Goal: Transaction & Acquisition: Subscribe to service/newsletter

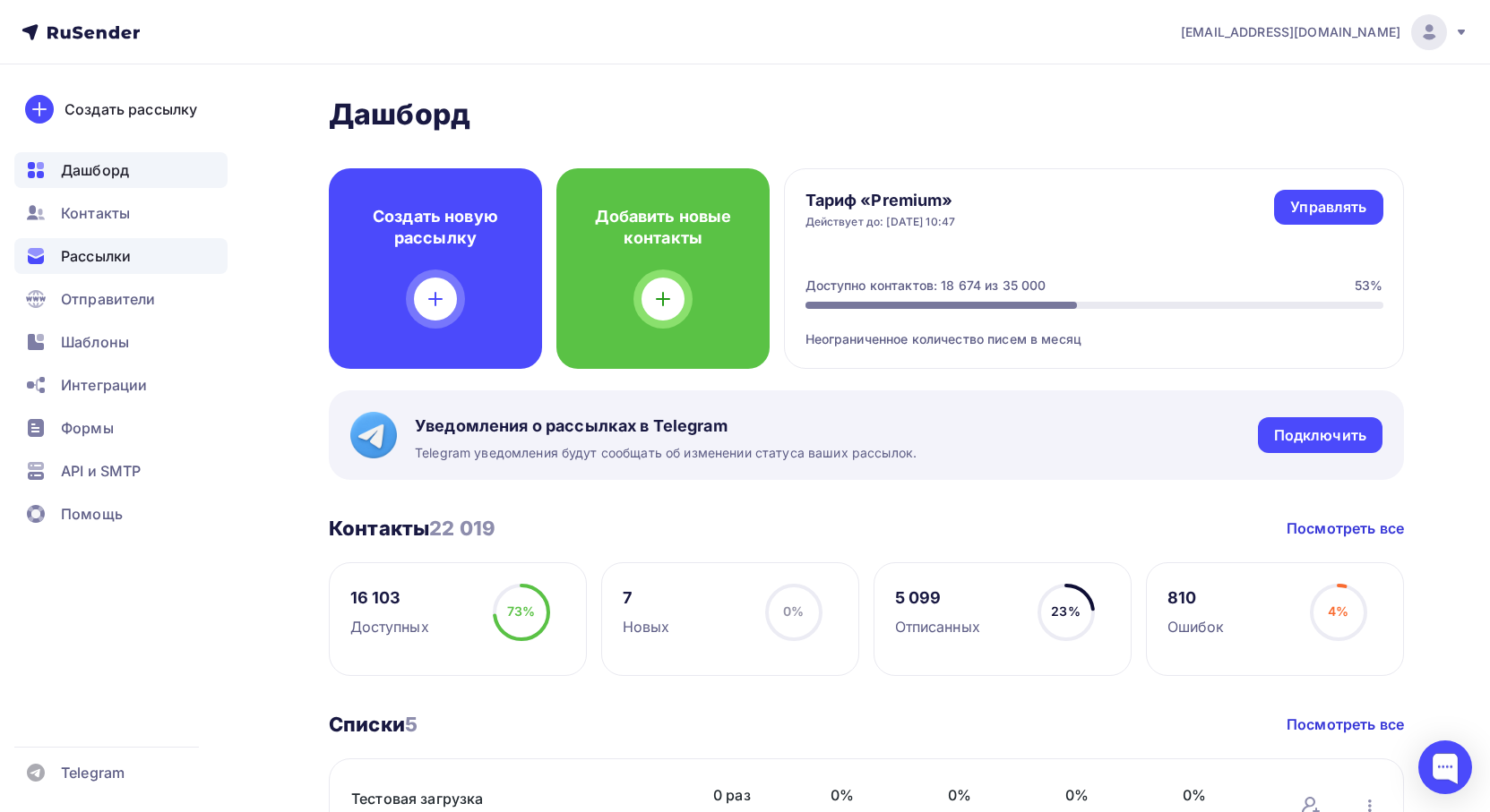
click at [93, 265] on span "Рассылки" at bounding box center [96, 256] width 70 height 22
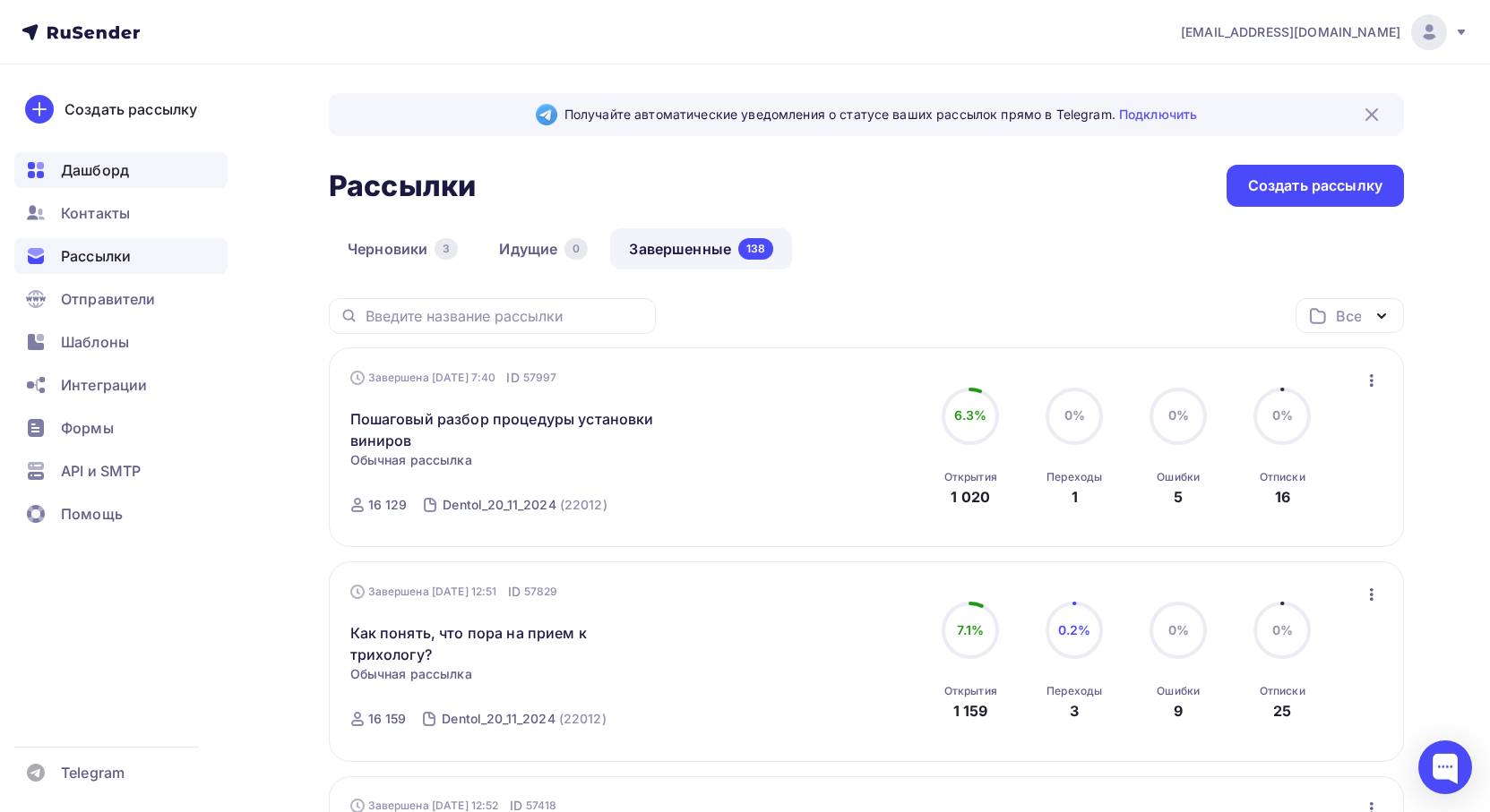
click at [112, 186] on div "Дашборд" at bounding box center [121, 170] width 213 height 36
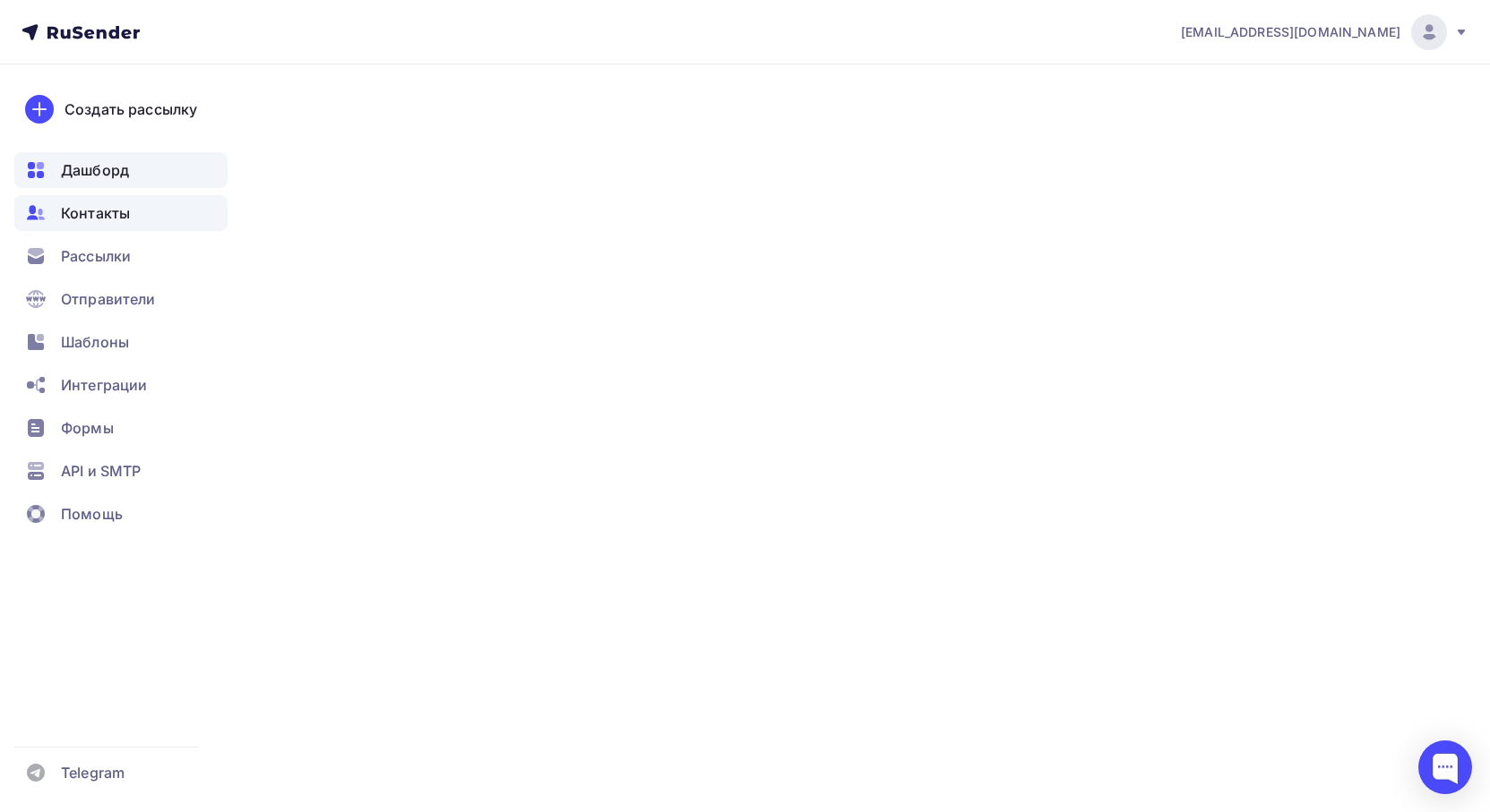
click at [107, 223] on span "Контакты" at bounding box center [95, 213] width 69 height 22
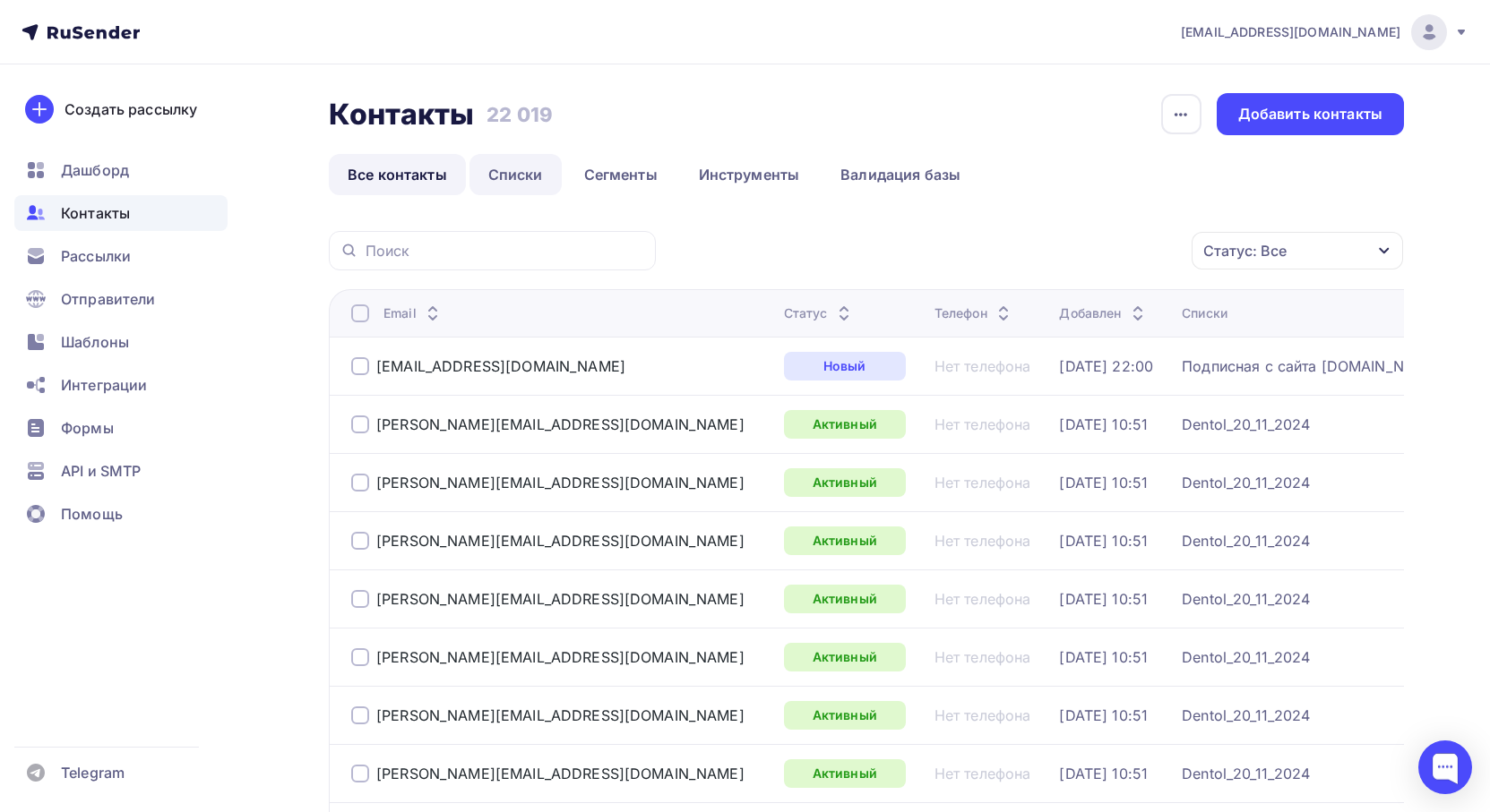
click at [521, 177] on link "Списки" at bounding box center [516, 174] width 92 height 41
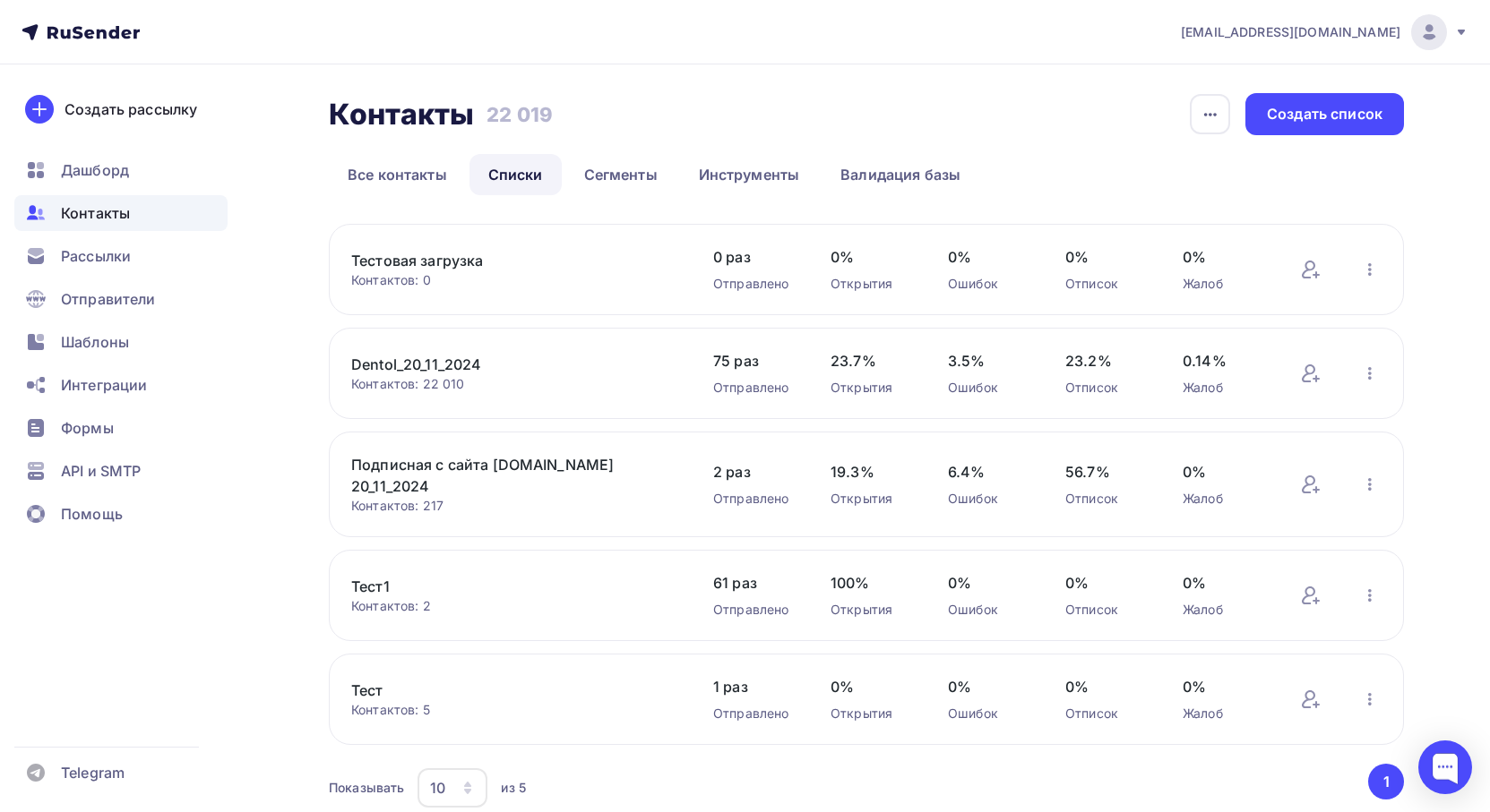
click at [453, 368] on link "Dentol_20_11_2024" at bounding box center [503, 364] width 305 height 22
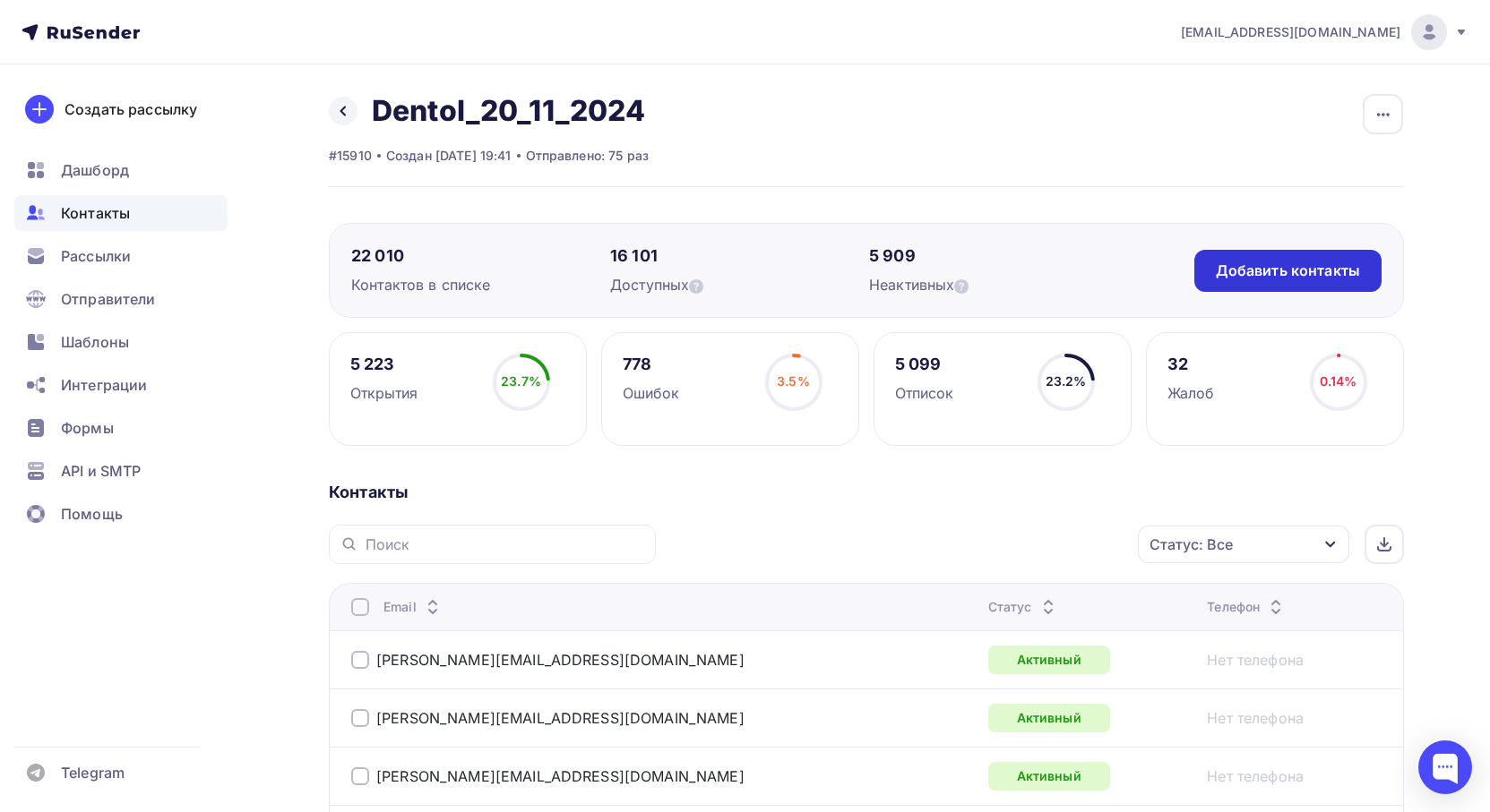
click at [1260, 271] on div "Добавить контакты" at bounding box center [1287, 271] width 144 height 21
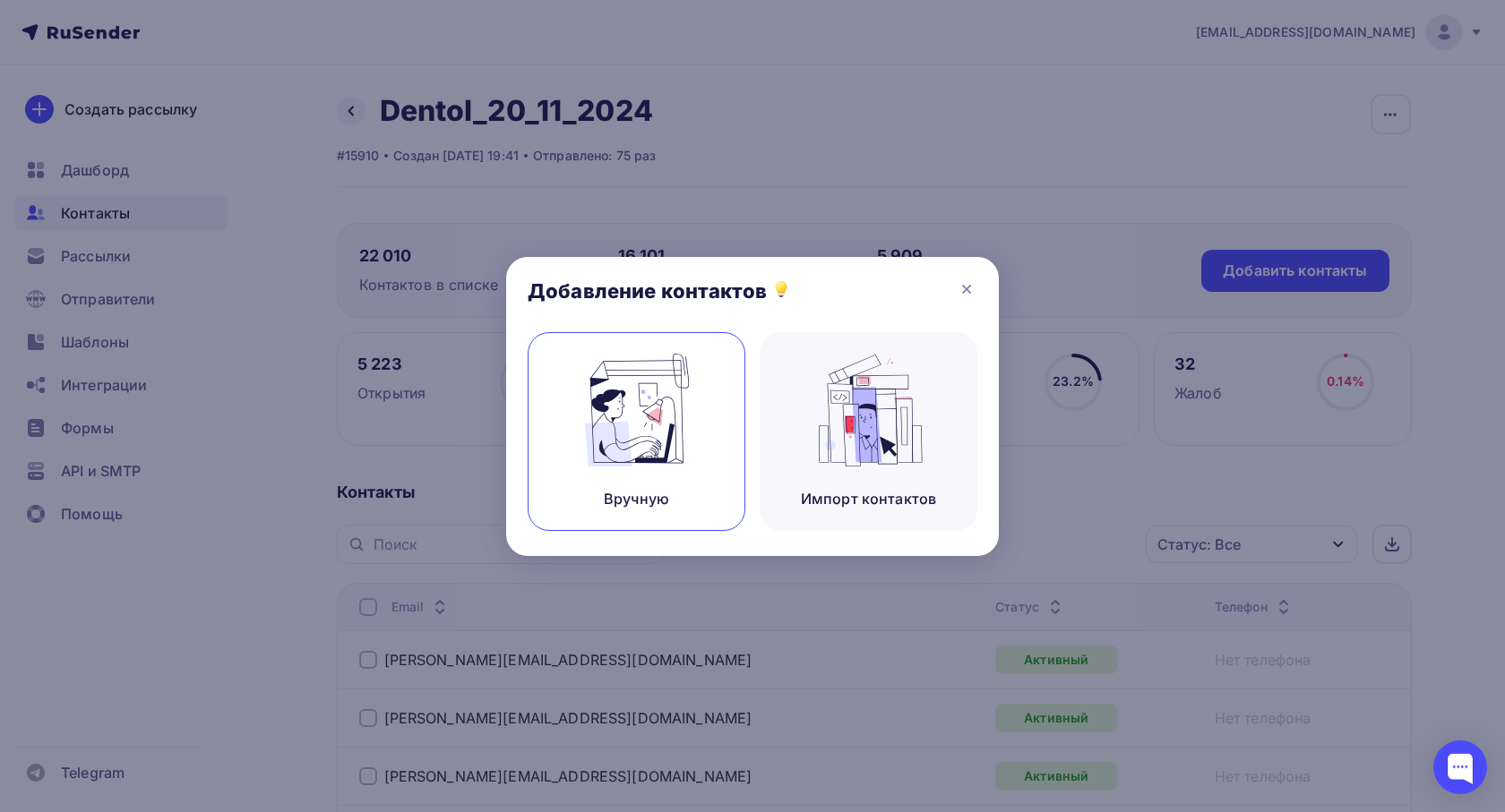
click at [713, 453] on div "Вручную" at bounding box center [636, 431] width 218 height 199
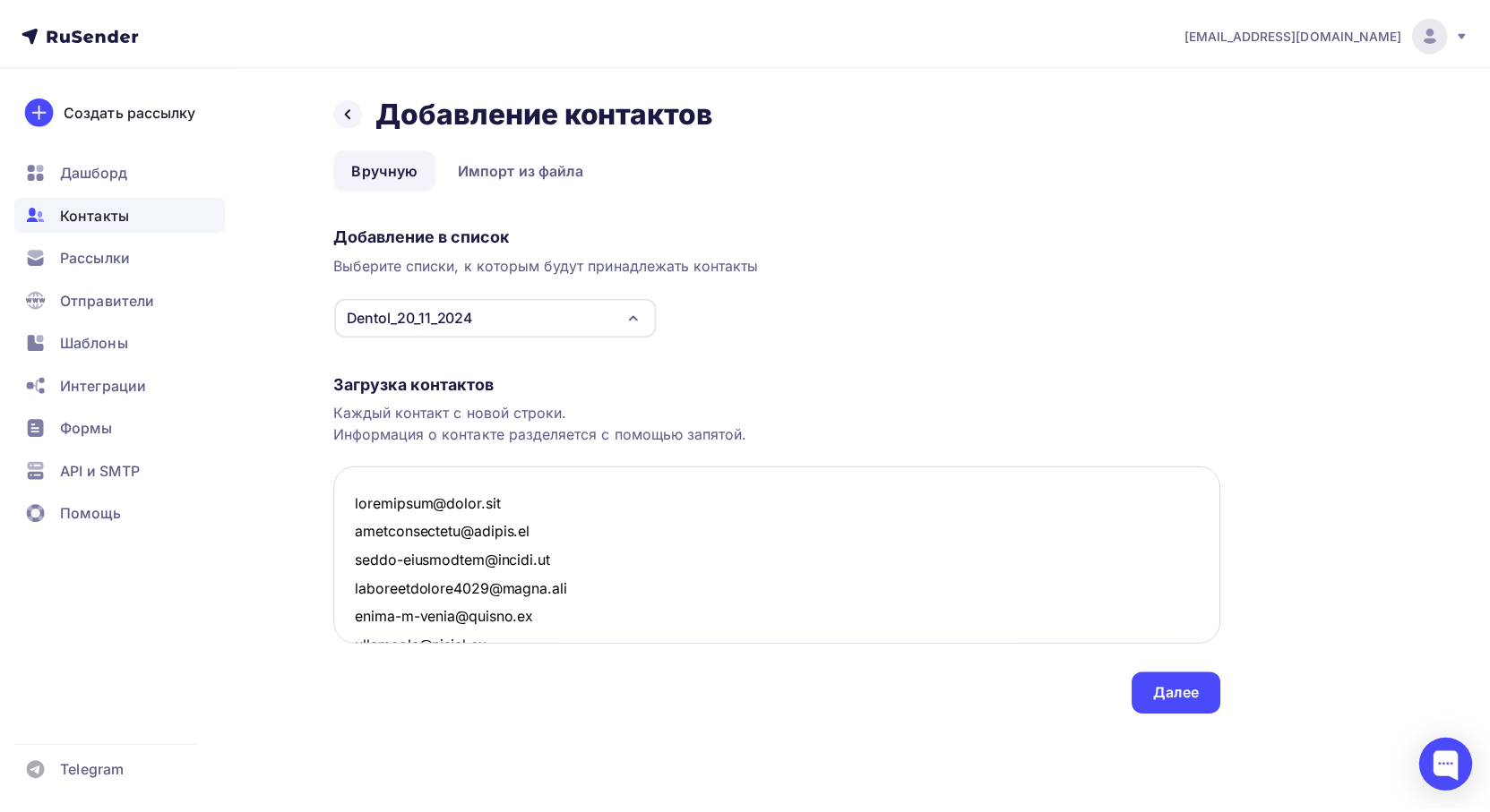
scroll to position [28523, 0]
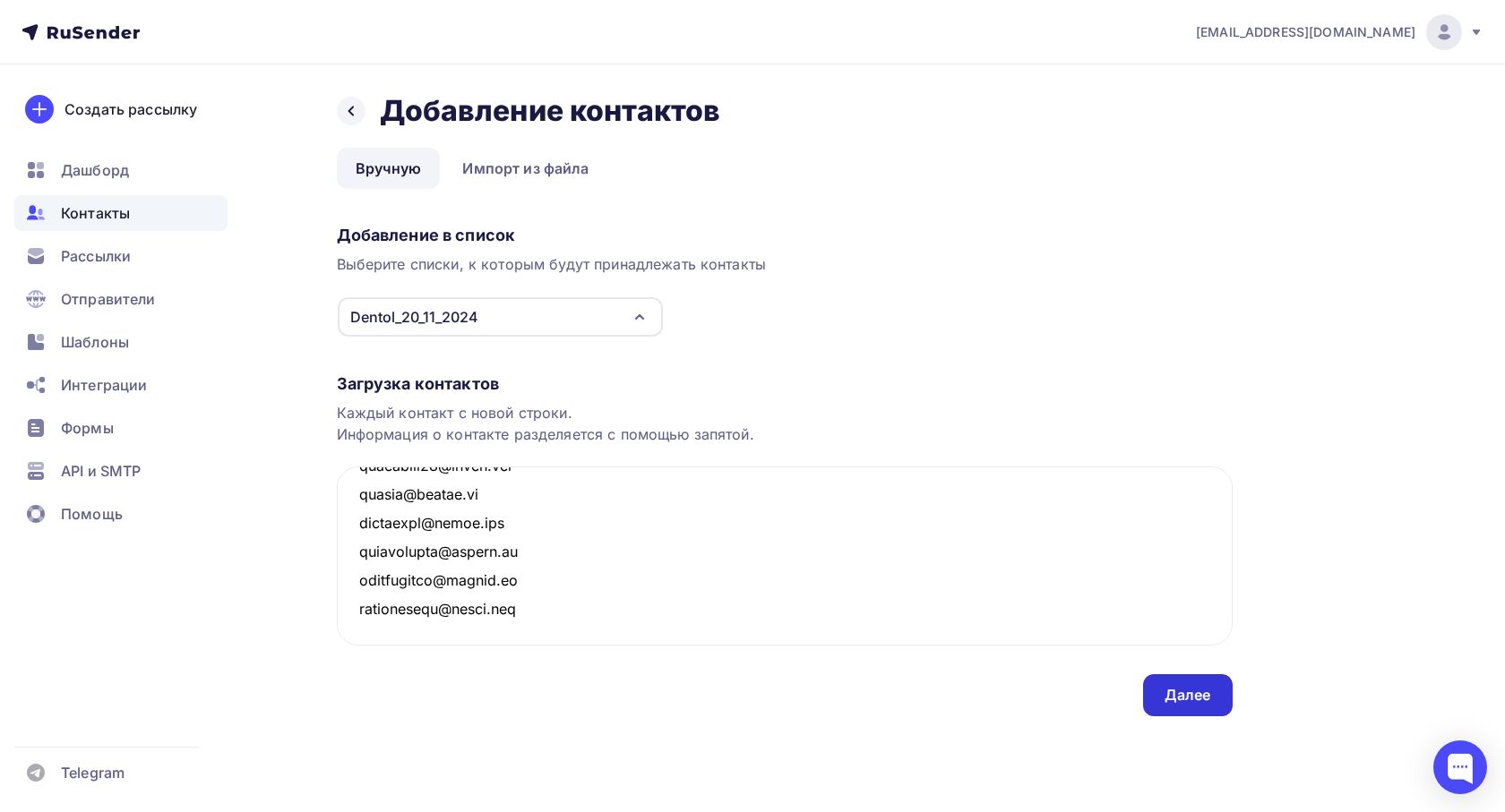
type textarea "[EMAIL_ADDRESS][DOMAIN_NAME] [EMAIL_ADDRESS][DOMAIN_NAME] [PERSON_NAME][EMAIL_A…"
click at [1206, 703] on div "Далее" at bounding box center [1187, 695] width 46 height 21
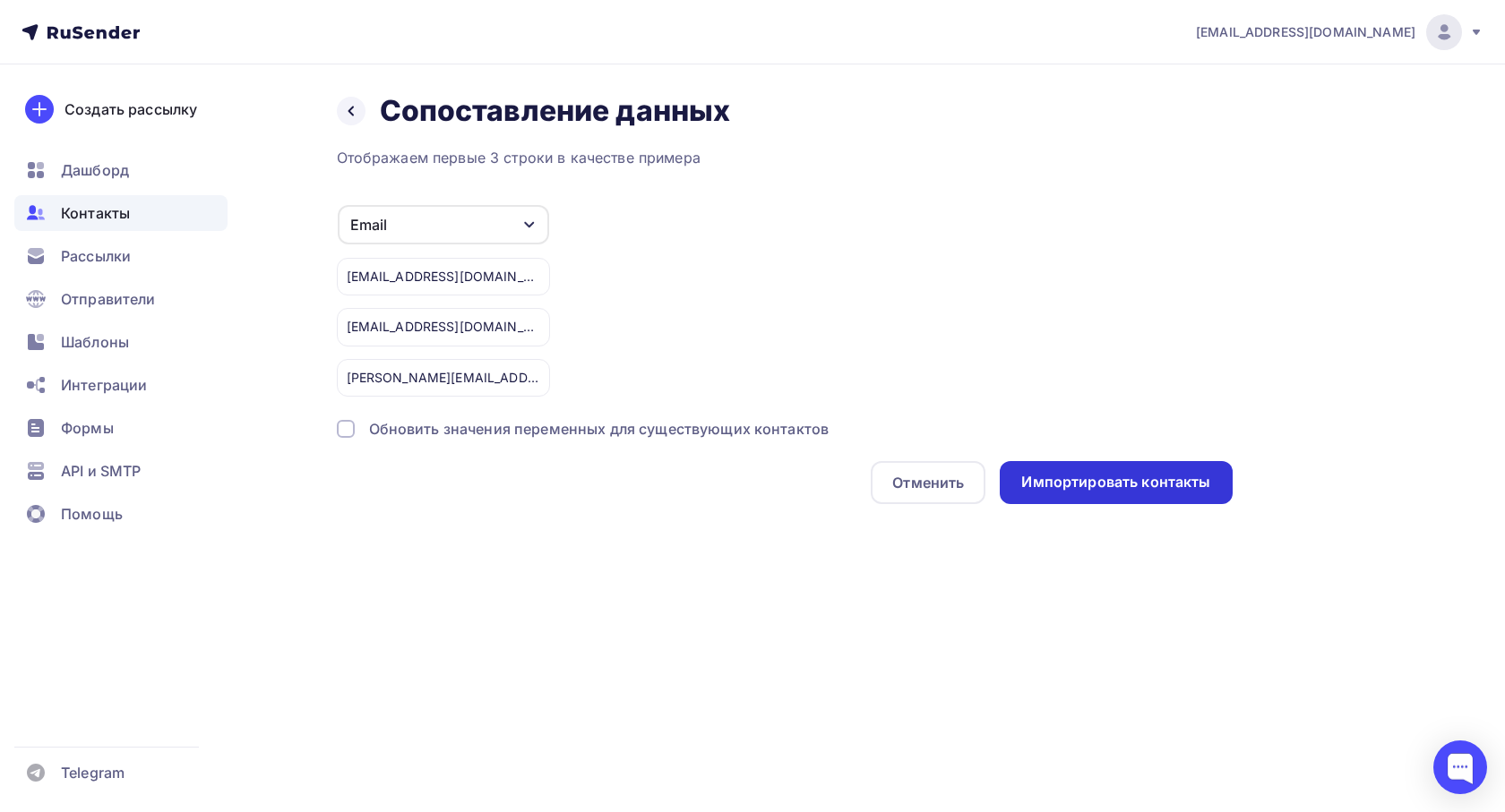
click at [1100, 479] on div "Импортировать контакты" at bounding box center [1115, 482] width 189 height 21
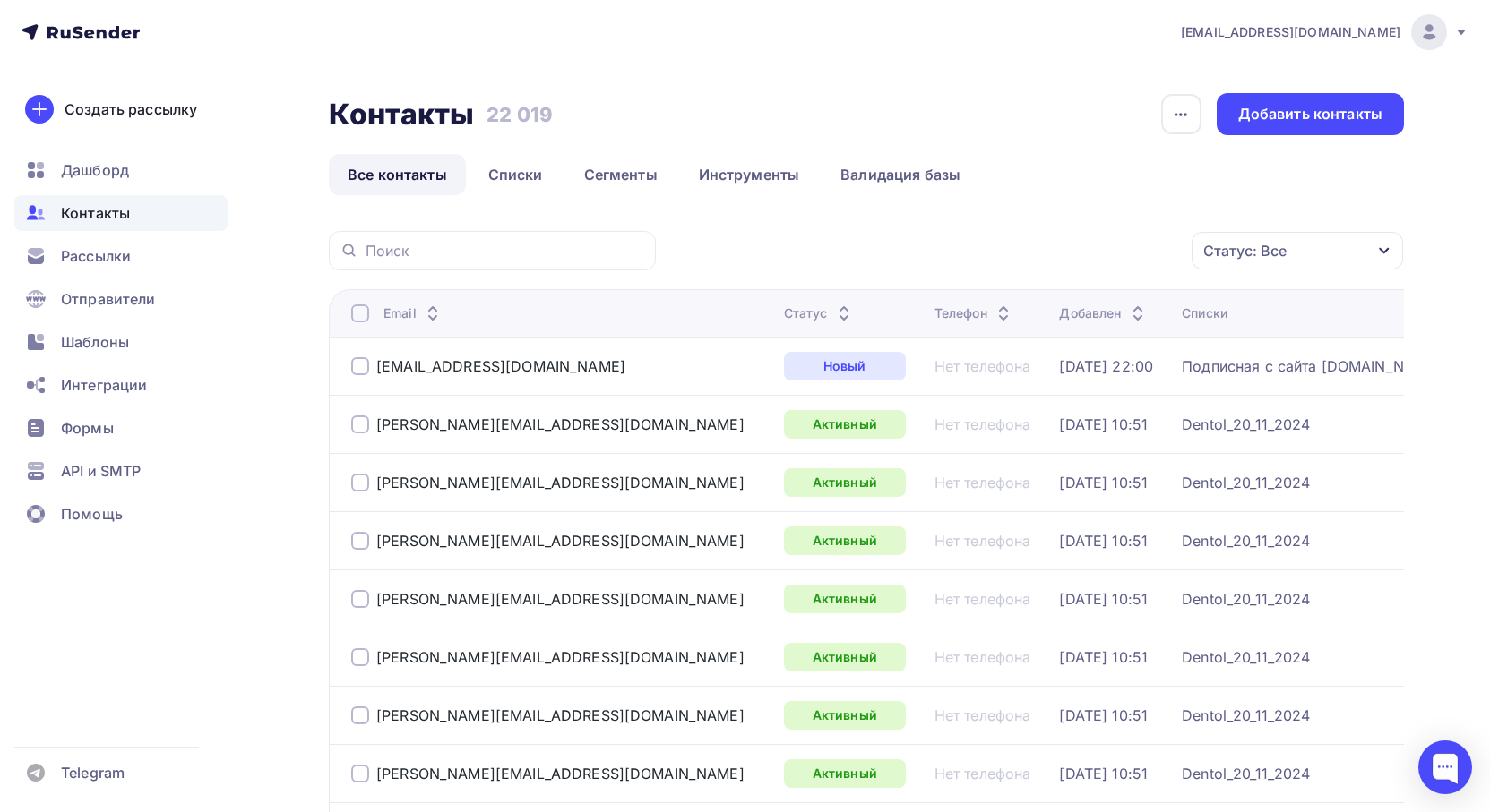
click at [1059, 318] on div "Добавлен" at bounding box center [1103, 313] width 89 height 18
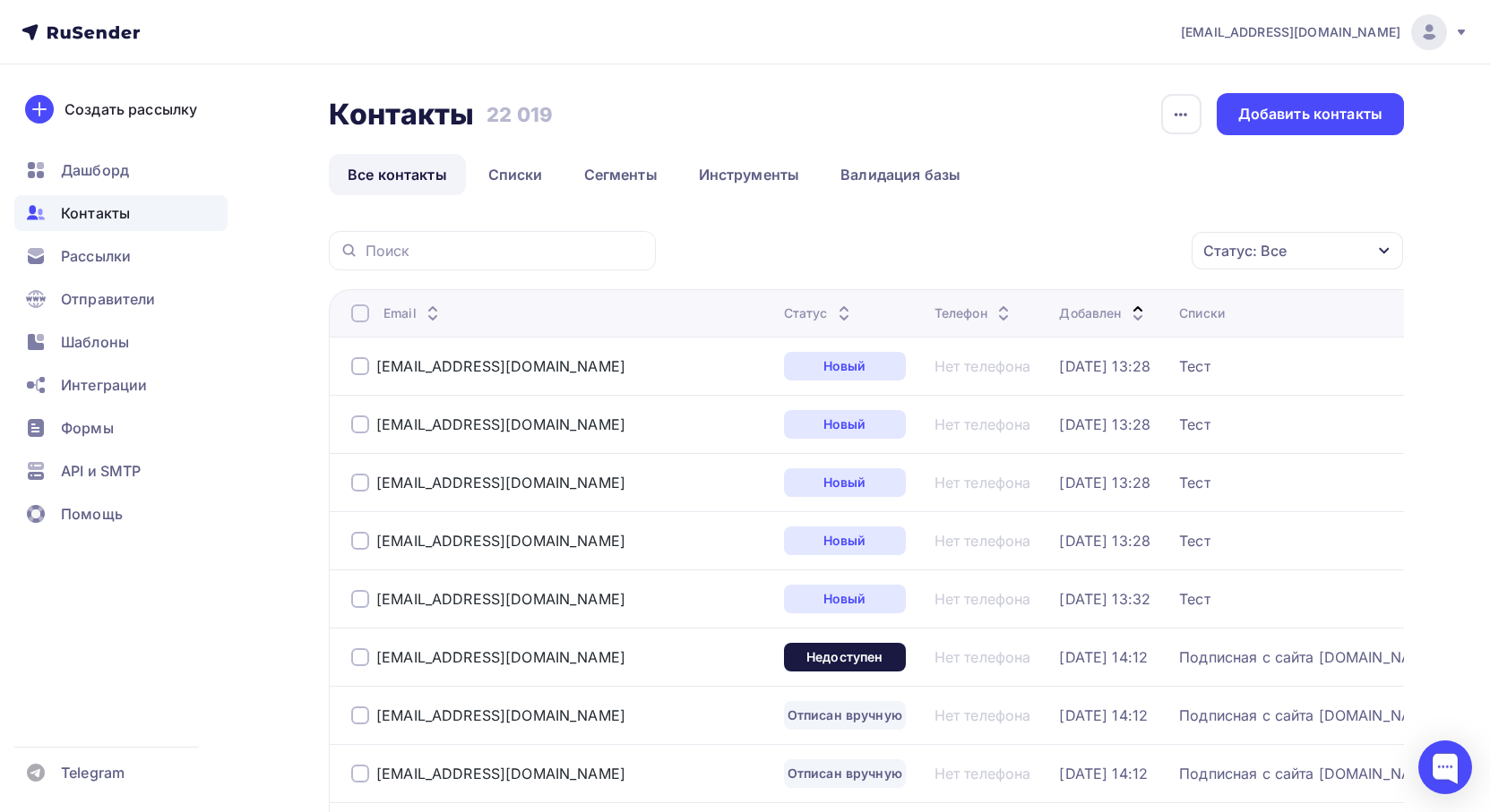
click at [80, 35] on icon at bounding box center [77, 32] width 10 height 12
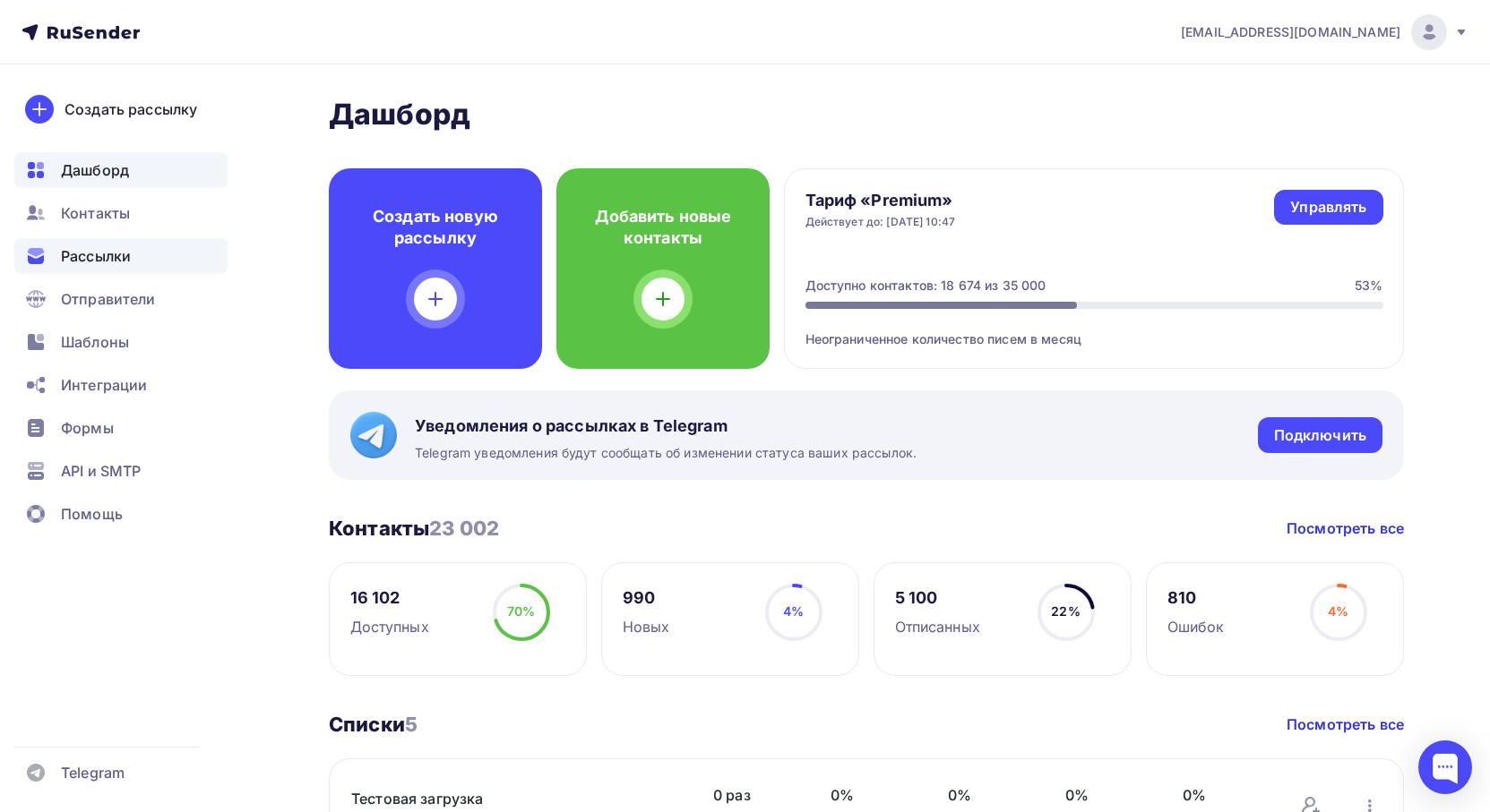
click at [99, 254] on span "Рассылки" at bounding box center [96, 256] width 70 height 22
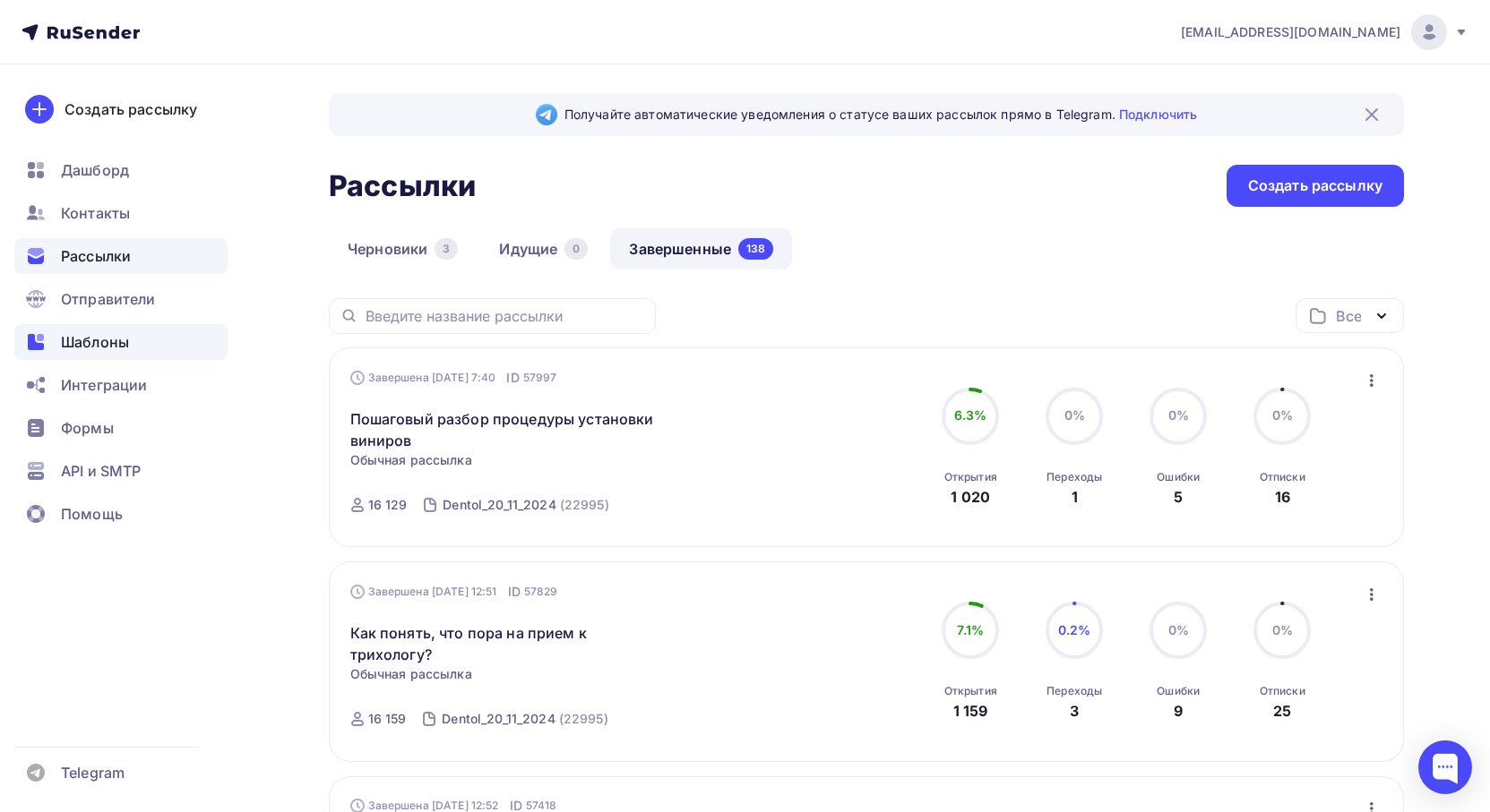
click at [92, 343] on span "Шаблоны" at bounding box center [95, 341] width 68 height 22
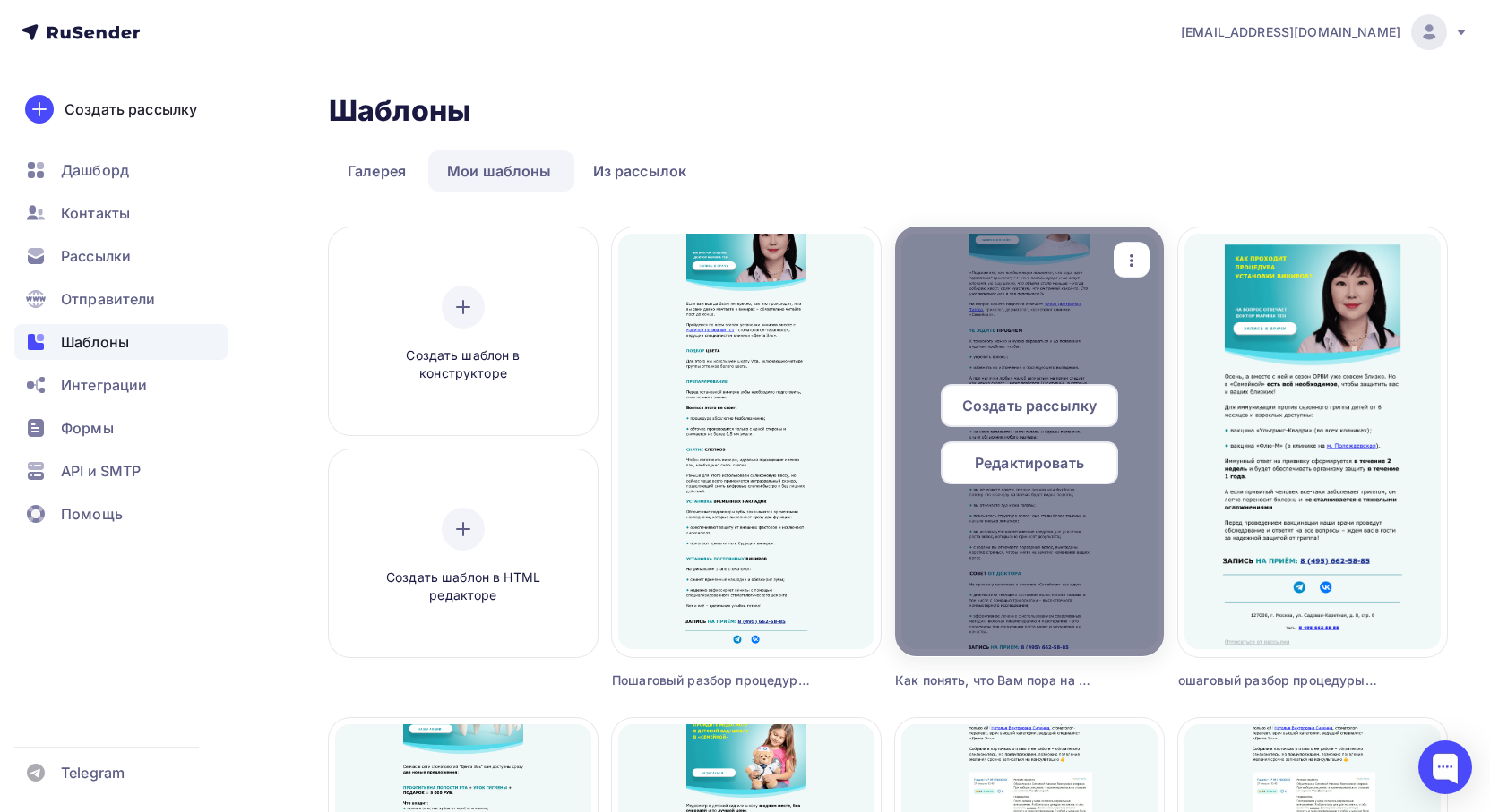
click at [1130, 256] on icon "button" at bounding box center [1131, 260] width 4 height 12
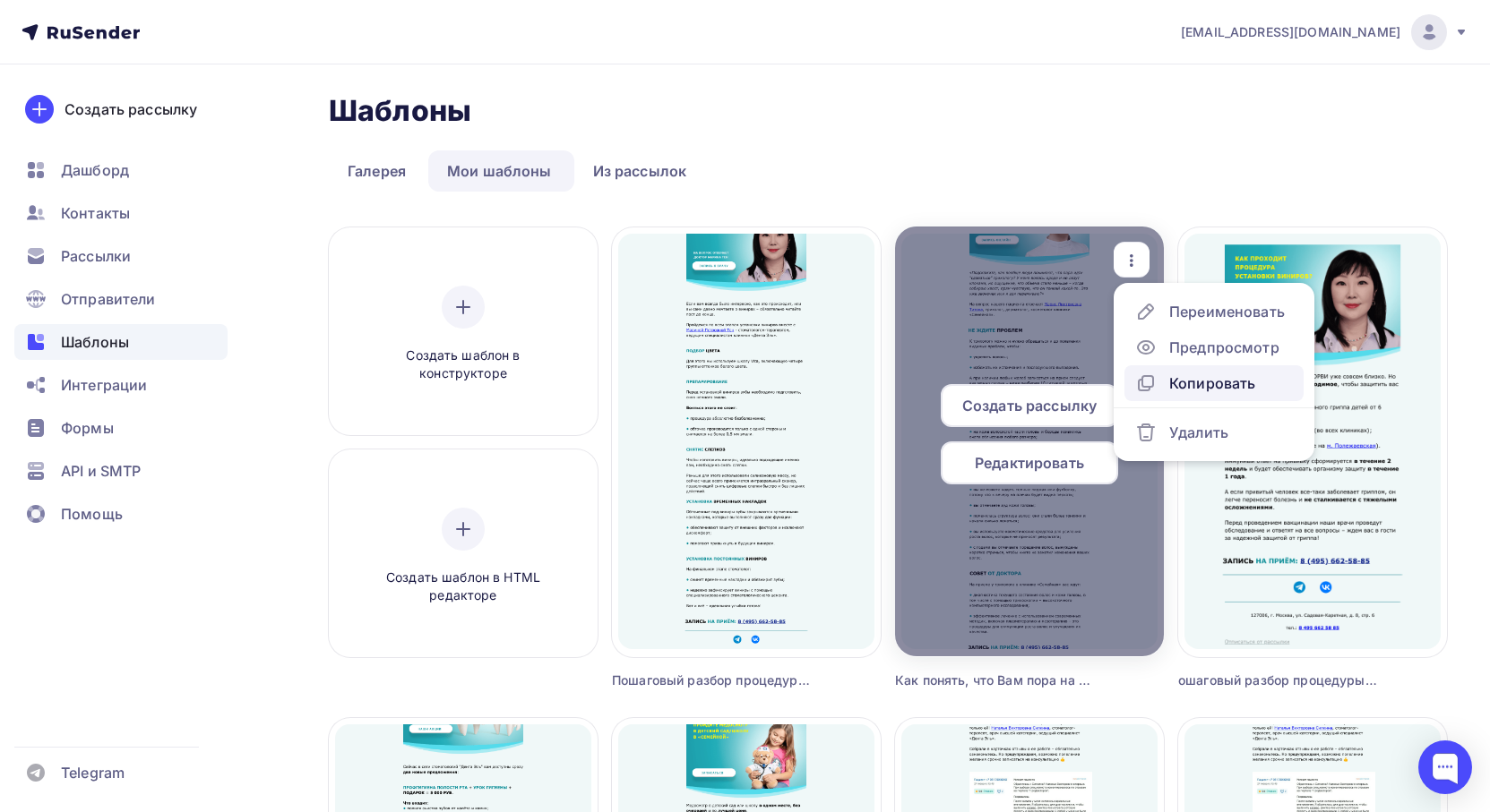
click at [1197, 389] on div "Копировать" at bounding box center [1212, 383] width 86 height 22
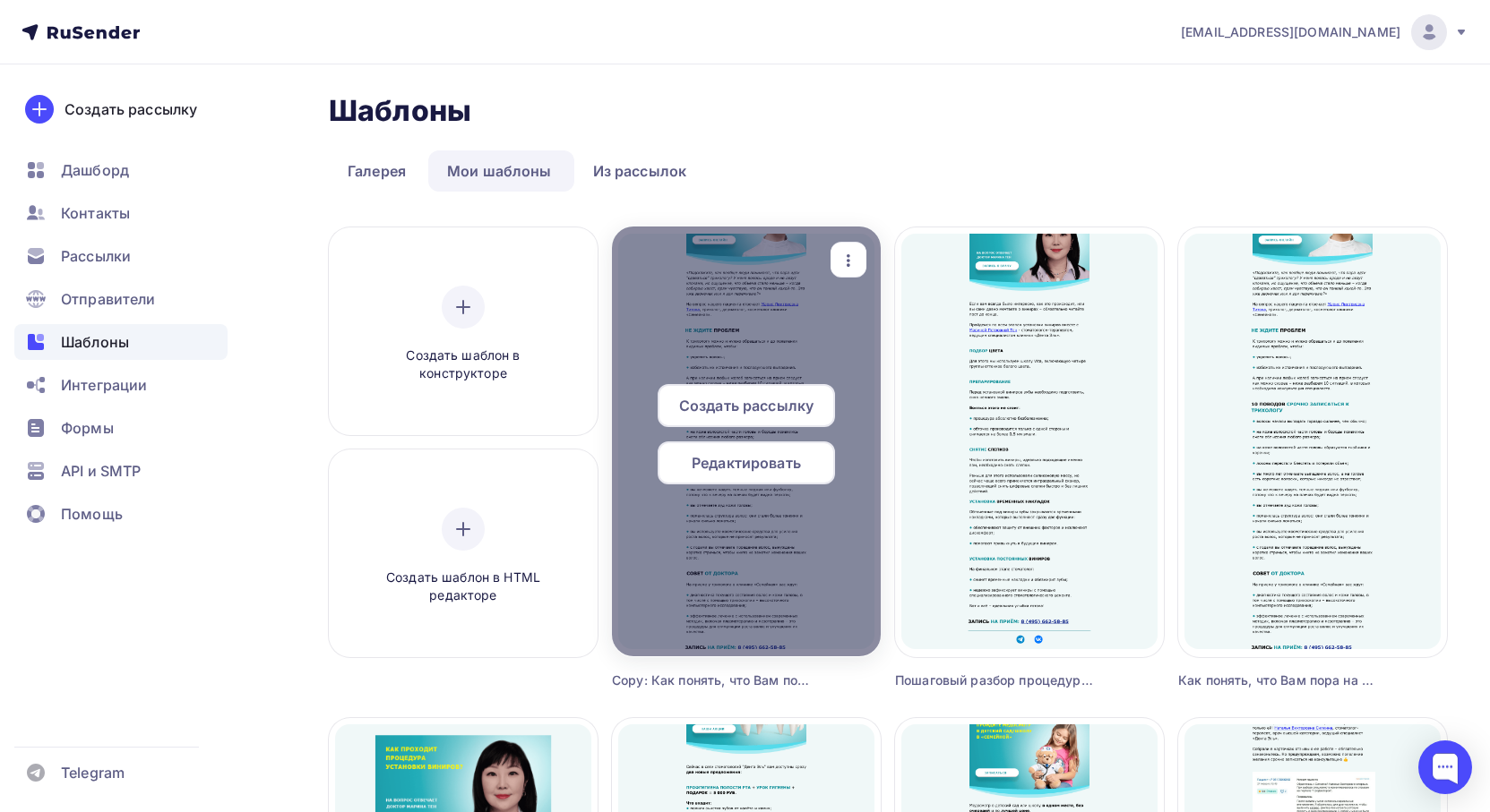
click at [853, 264] on icon "button" at bounding box center [848, 260] width 22 height 22
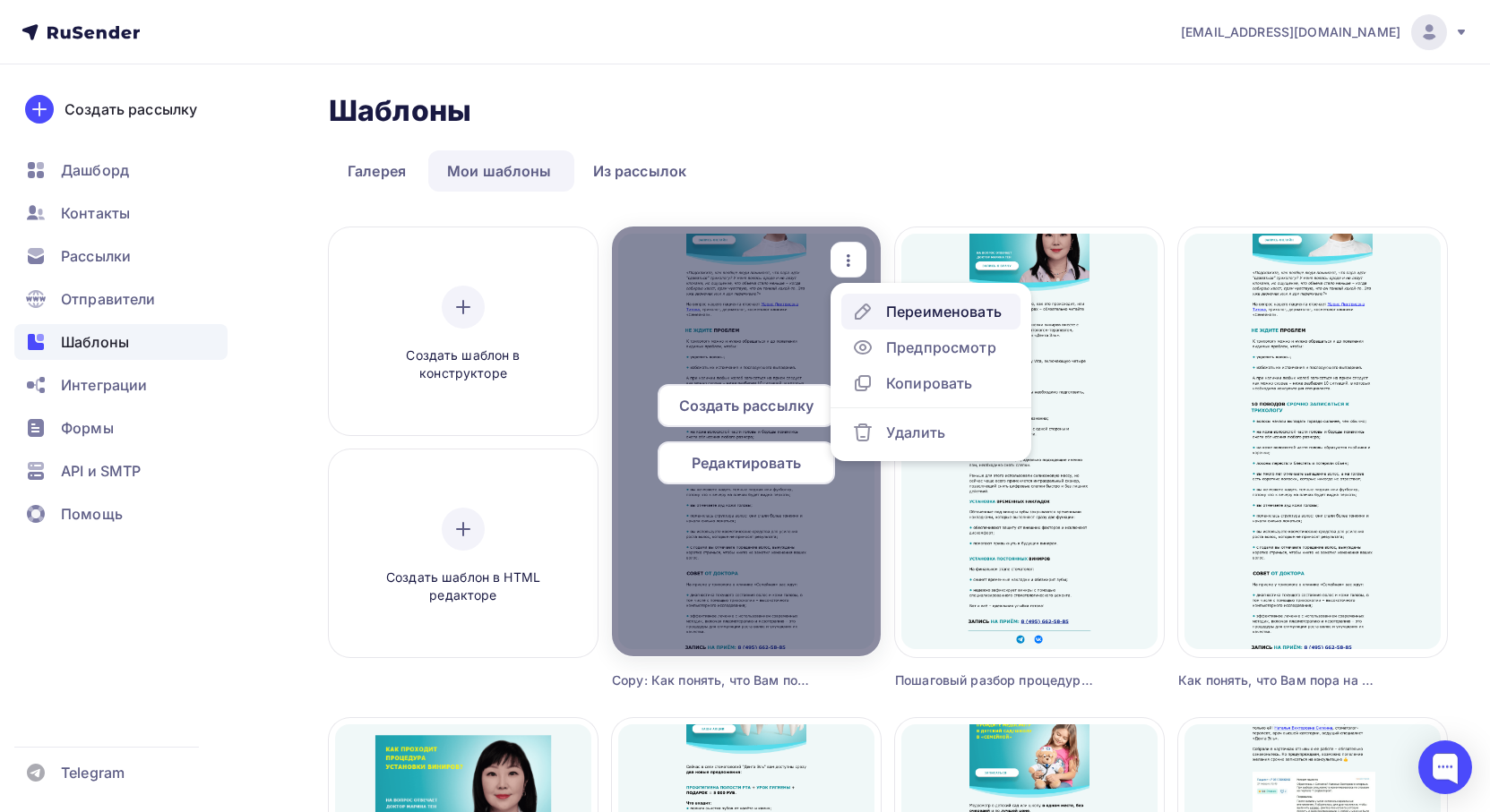
click at [901, 306] on div "Переименовать" at bounding box center [944, 311] width 115 height 22
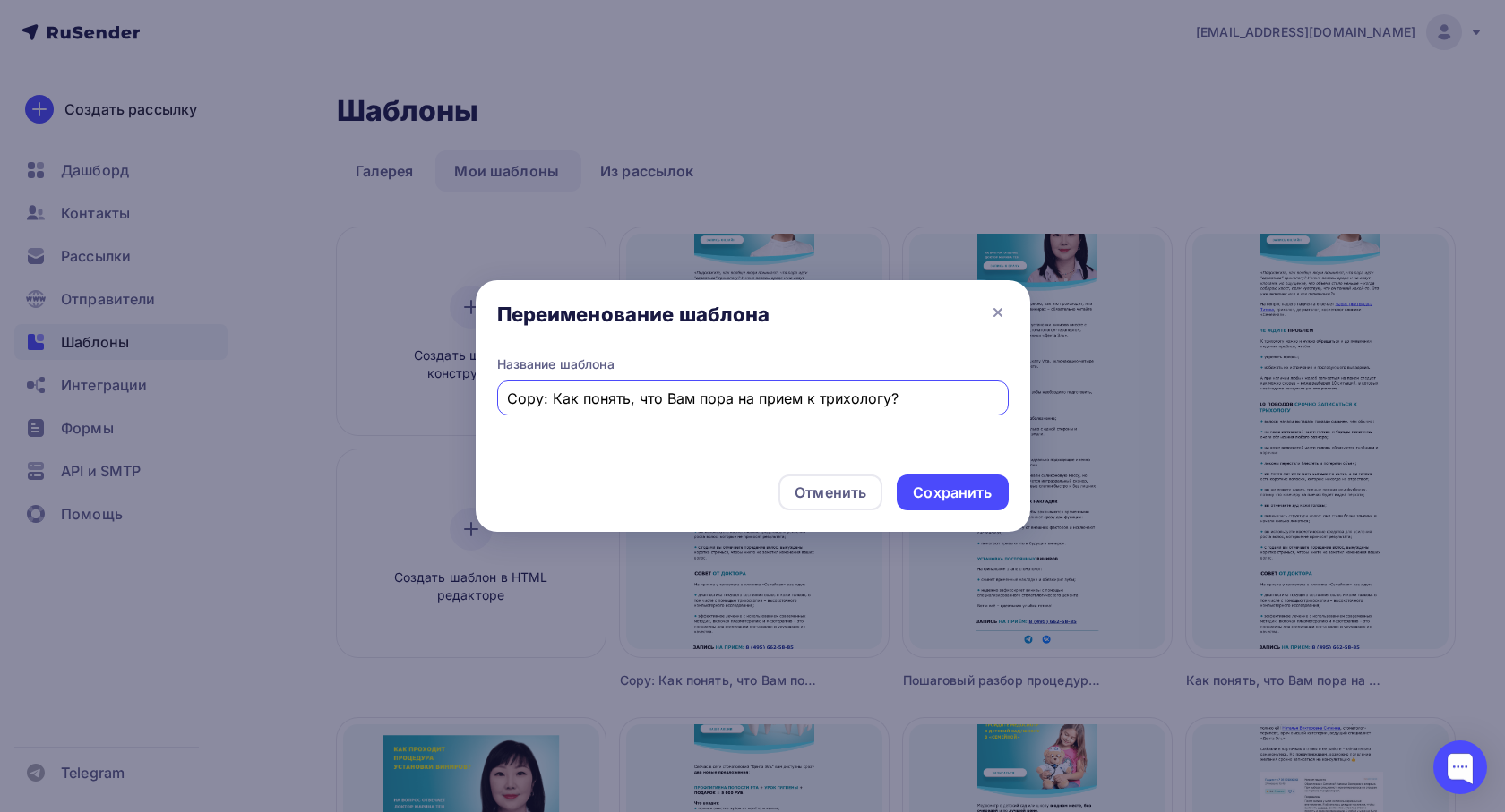
drag, startPoint x: 911, startPoint y: 401, endPoint x: 497, endPoint y: 416, distance: 414.3
click at [497, 416] on div "Название шаблона Copy: Как понять, что Вам пора на прием к трихологу?" at bounding box center [753, 407] width 555 height 105
type input "Проверьте здоровье сердца со скидкой до 50%"
click at [941, 500] on div "Сохранить" at bounding box center [953, 493] width 79 height 21
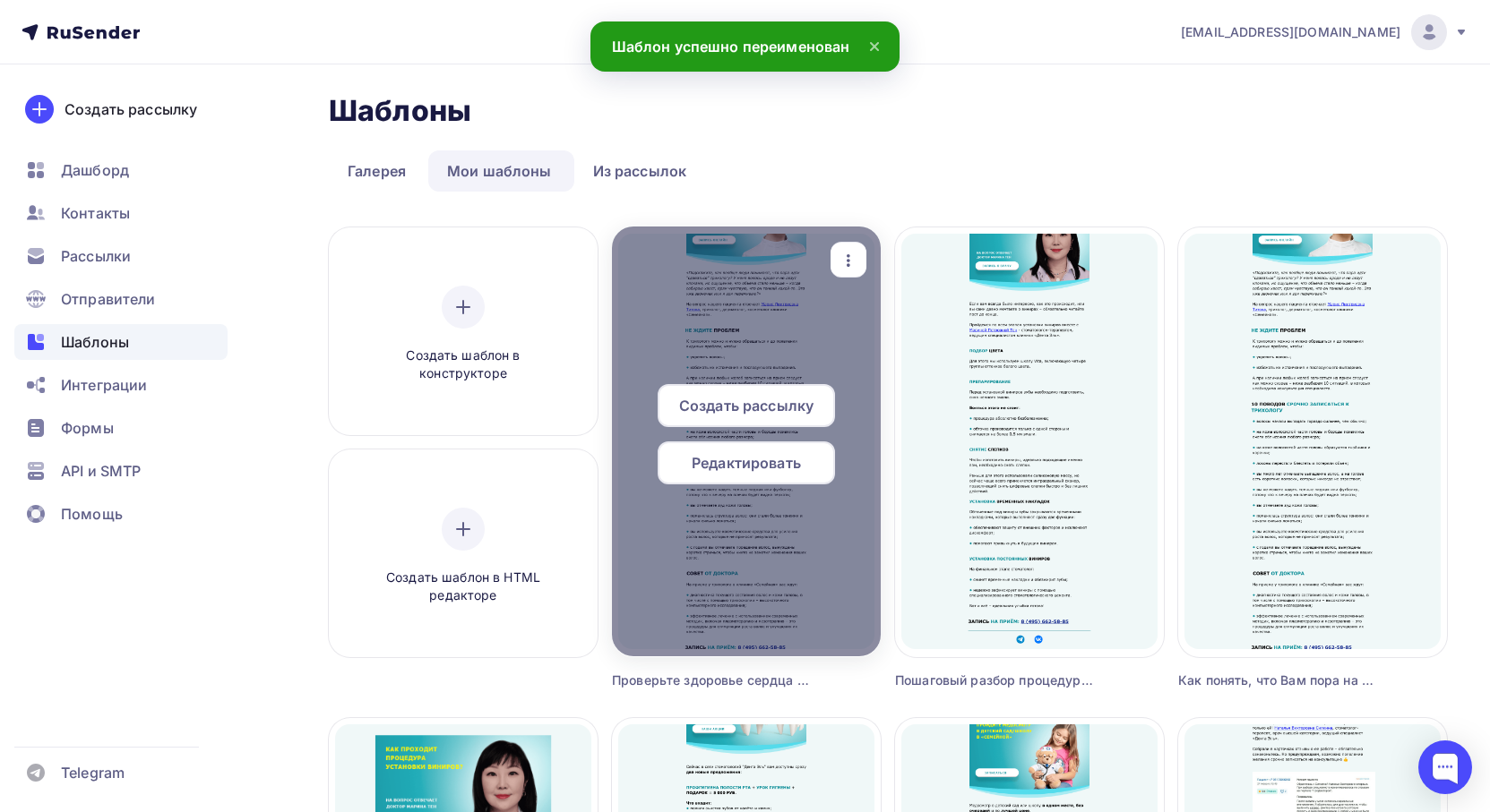
click at [741, 458] on span "Редактировать" at bounding box center [746, 463] width 109 height 22
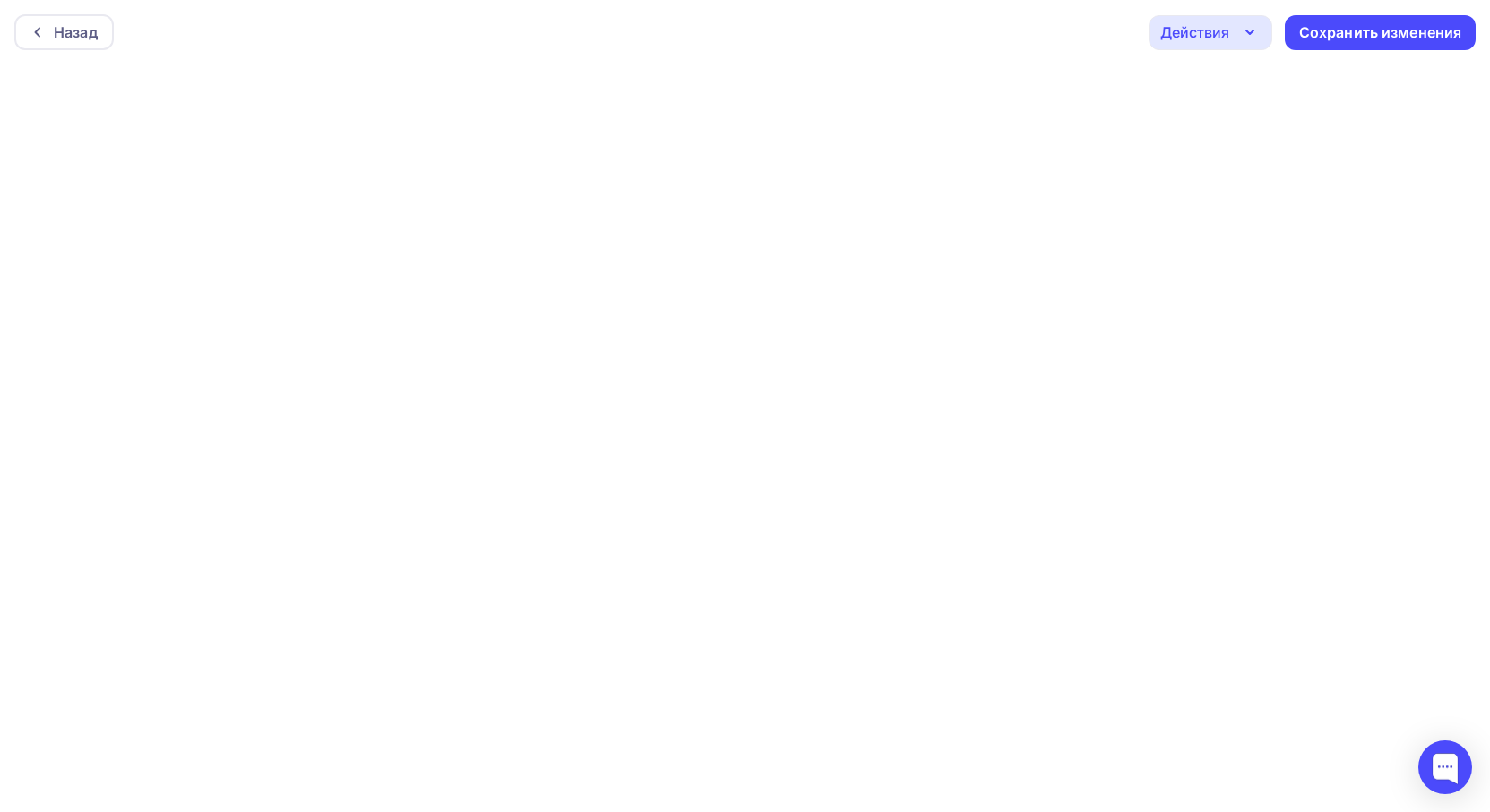
scroll to position [5, 0]
click at [954, 42] on div "Назад Действия Отправить тестовое письмо Предпросмотр Выйти без сохранения Сохр…" at bounding box center [745, 27] width 1490 height 64
click at [1393, 28] on div "Сохранить изменения" at bounding box center [1381, 28] width 163 height 21
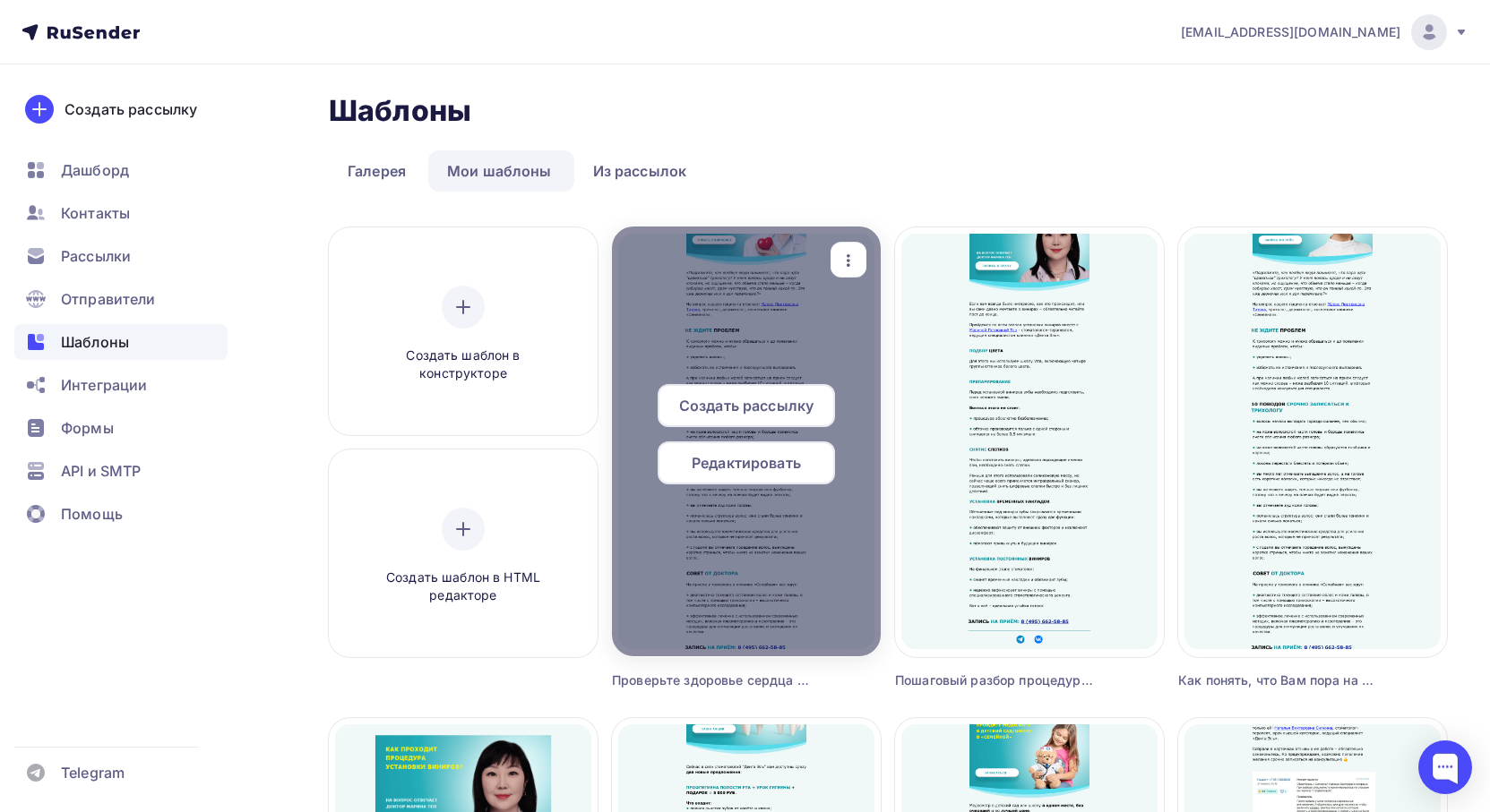
click at [749, 466] on span "Редактировать" at bounding box center [746, 463] width 109 height 22
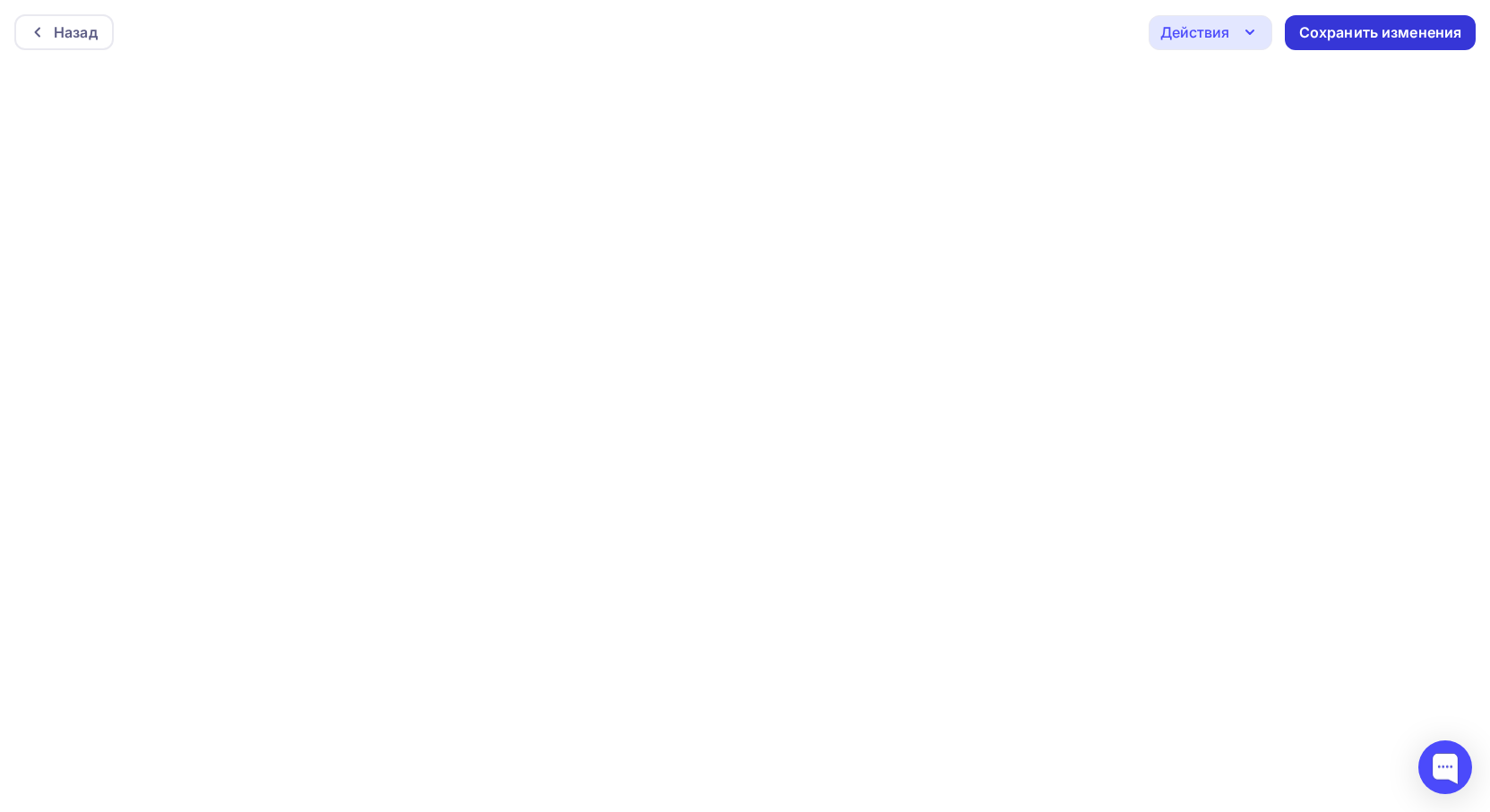
click at [1327, 48] on div "Сохранить изменения" at bounding box center [1381, 32] width 191 height 35
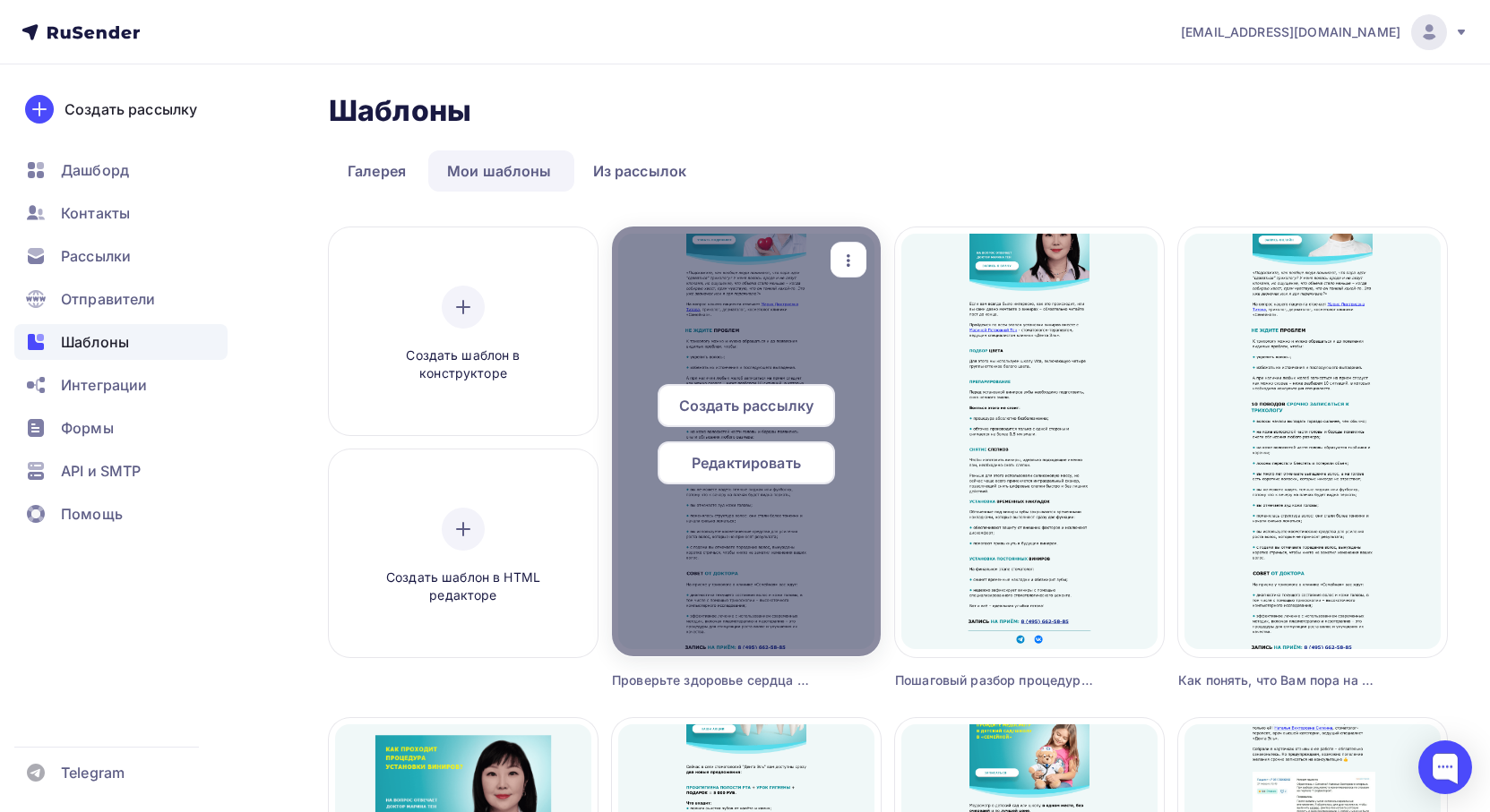
click at [763, 453] on span "Редактировать" at bounding box center [746, 463] width 109 height 22
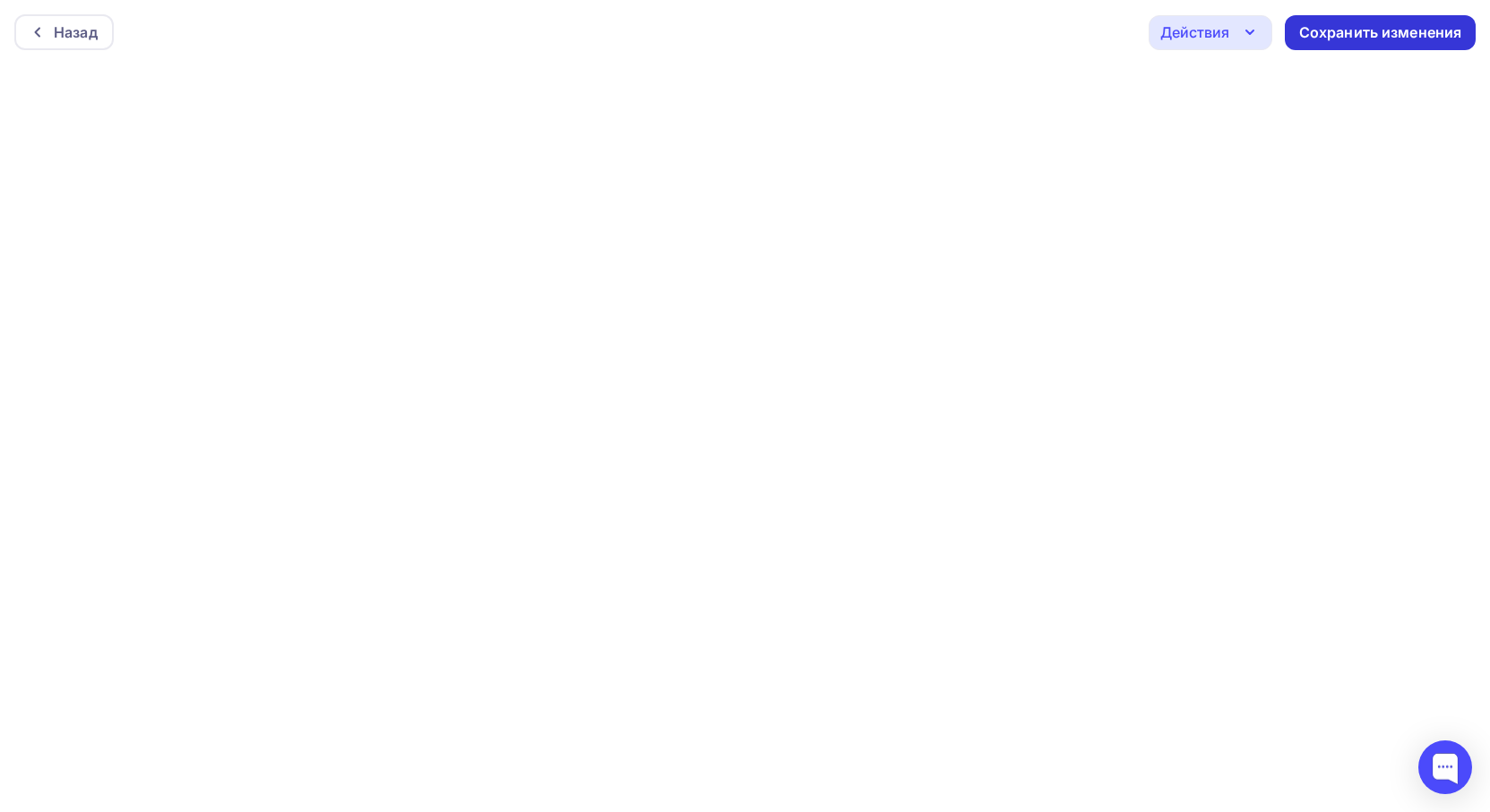
click at [1402, 43] on div "Сохранить изменения" at bounding box center [1381, 32] width 191 height 35
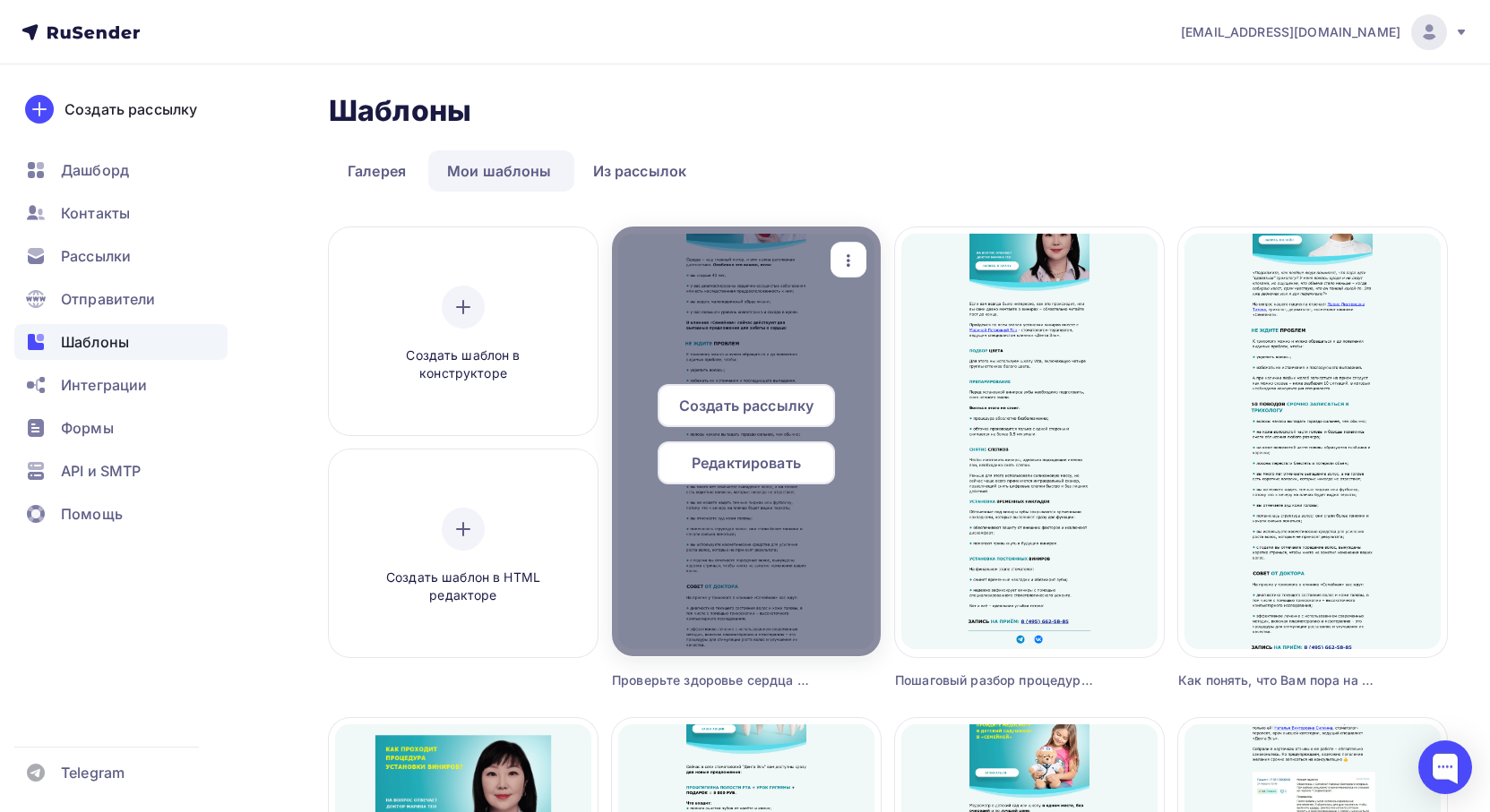
click at [742, 458] on span "Редактировать" at bounding box center [746, 463] width 109 height 22
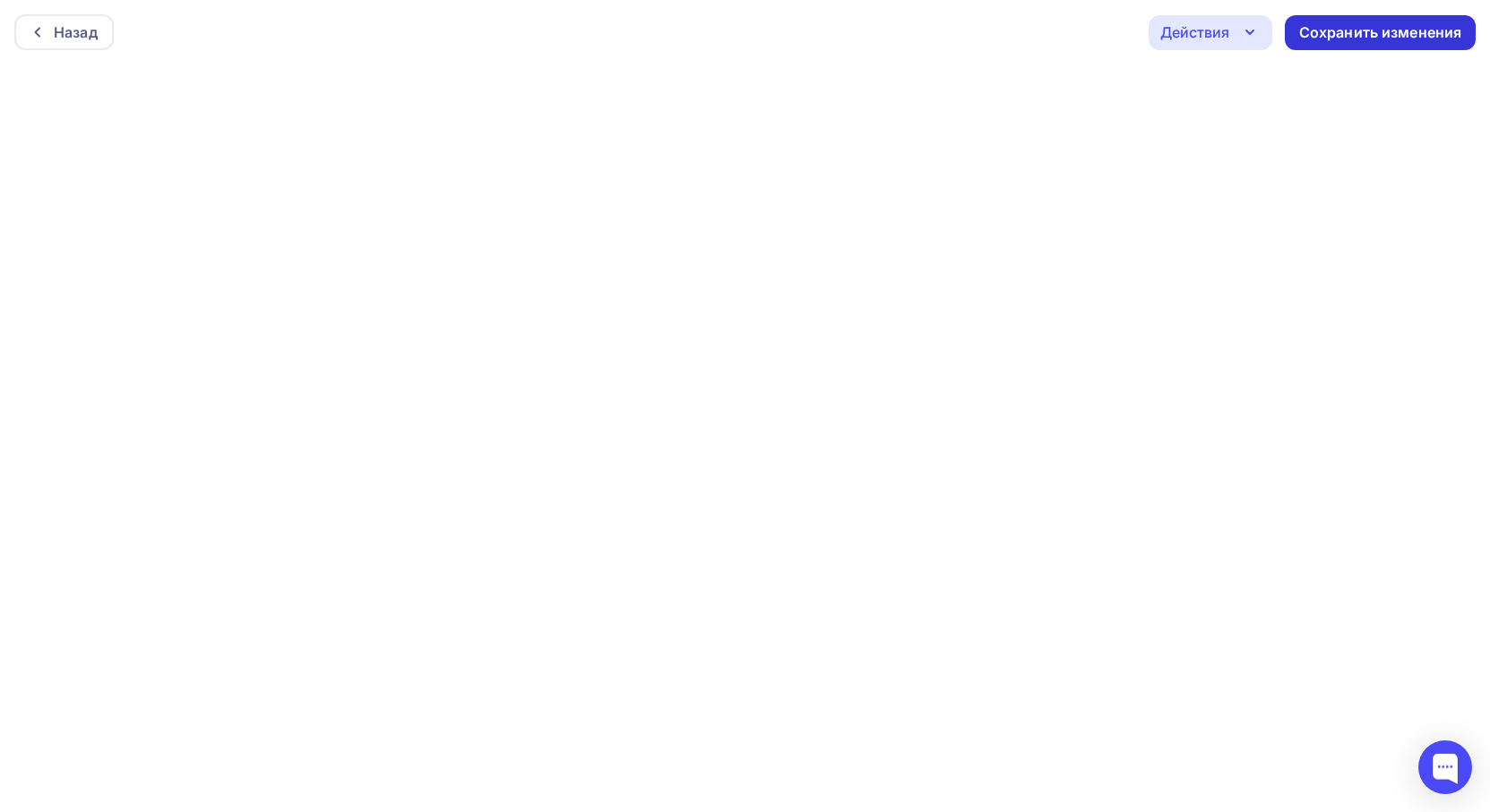
click at [1387, 36] on div "Сохранить изменения" at bounding box center [1381, 33] width 163 height 21
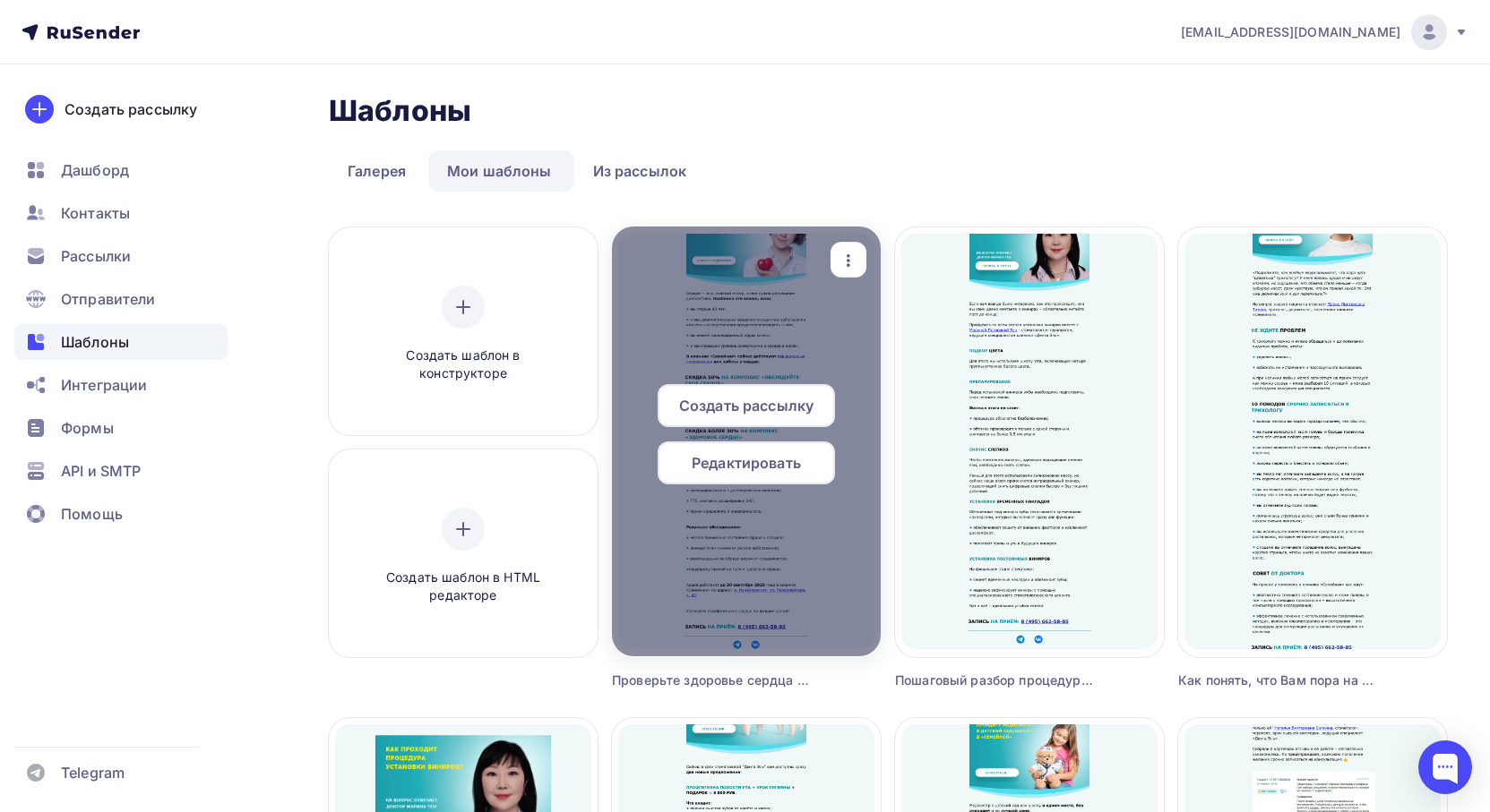
click at [732, 415] on span "Создать рассылку" at bounding box center [746, 406] width 134 height 22
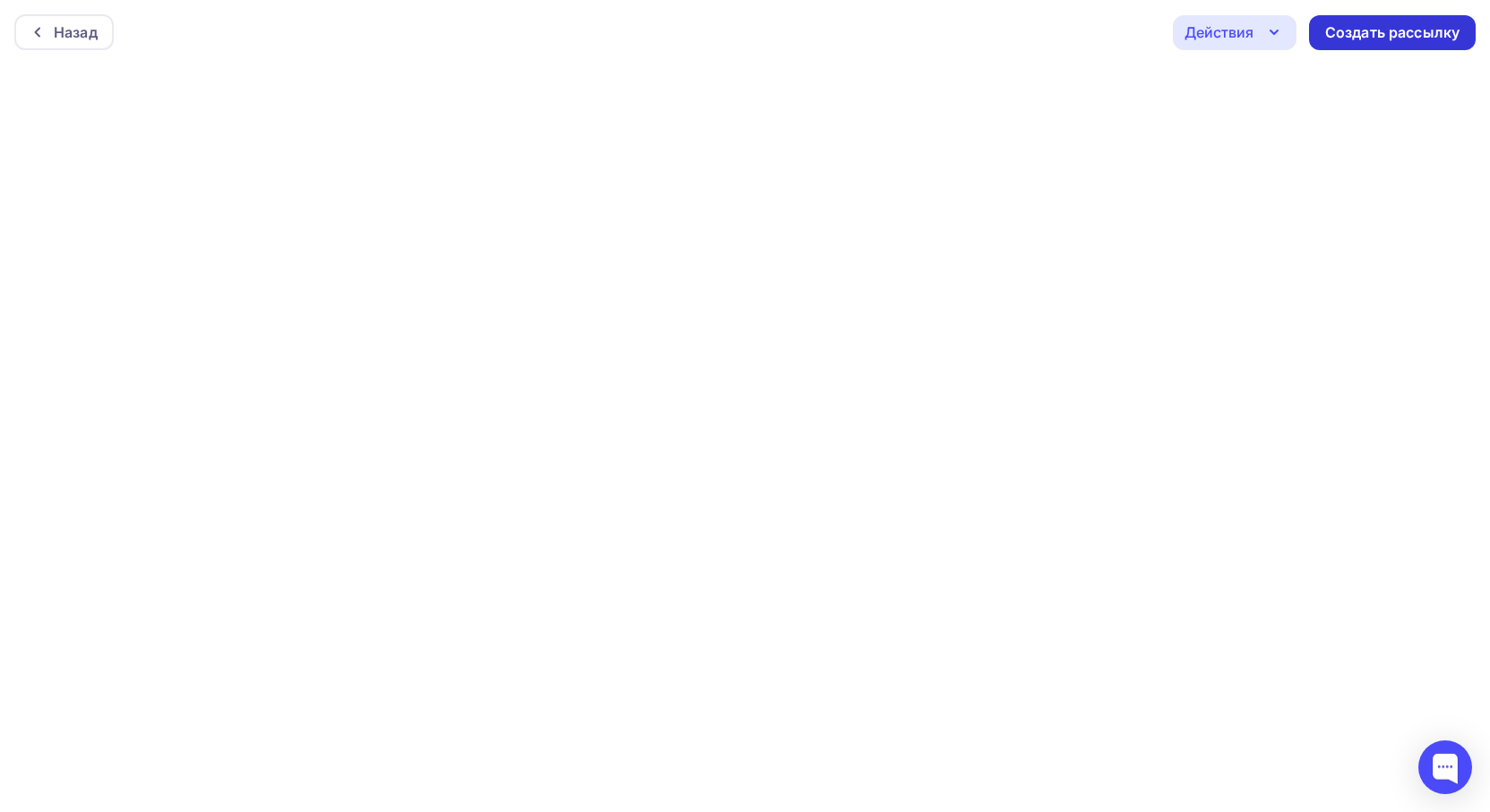
click at [1421, 29] on div "Создать рассылку" at bounding box center [1392, 33] width 134 height 21
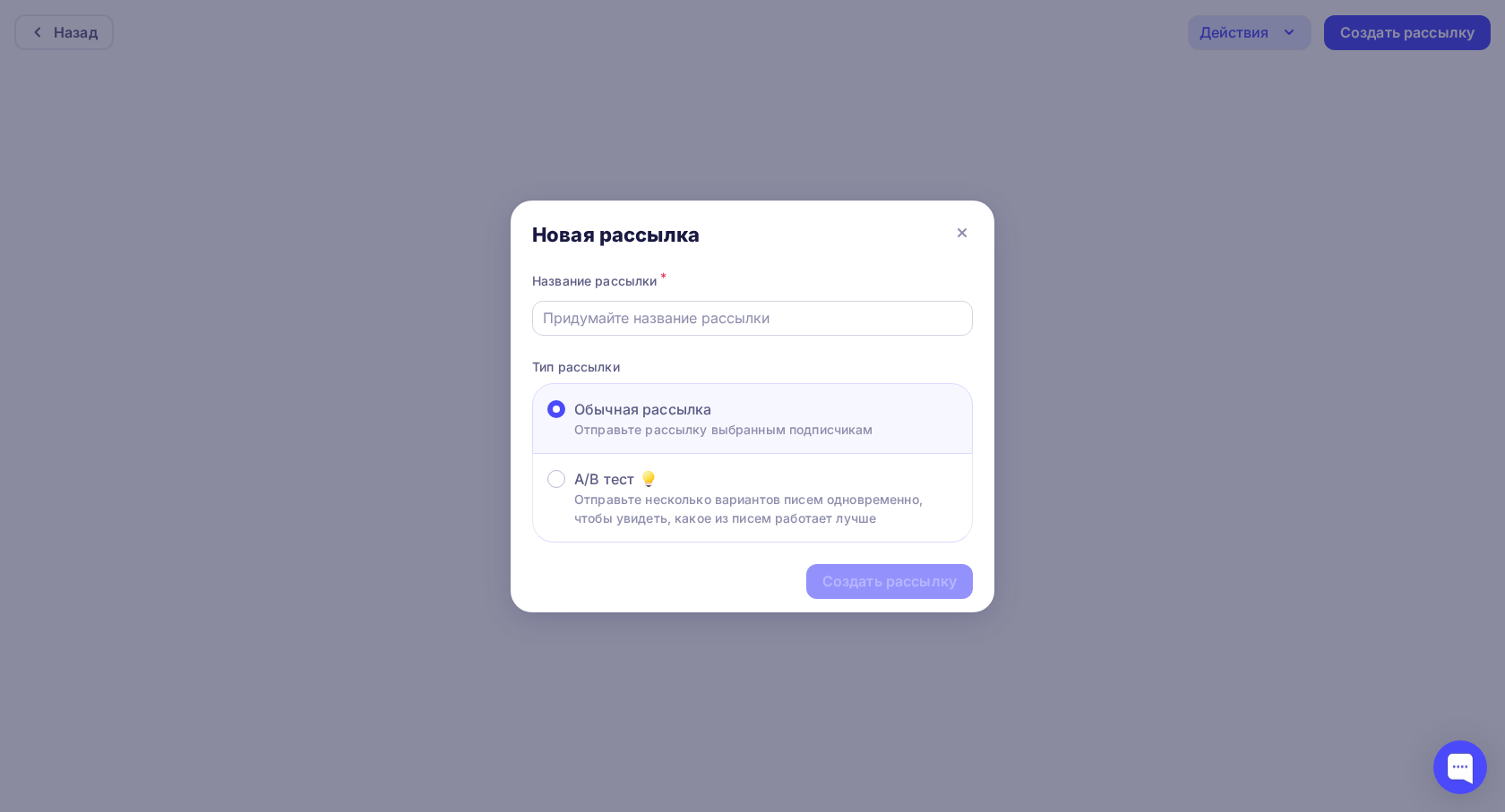
click at [665, 321] on input "text" at bounding box center [752, 318] width 420 height 22
paste input "Проверьте здоровье сердца со скидкой до 50%"
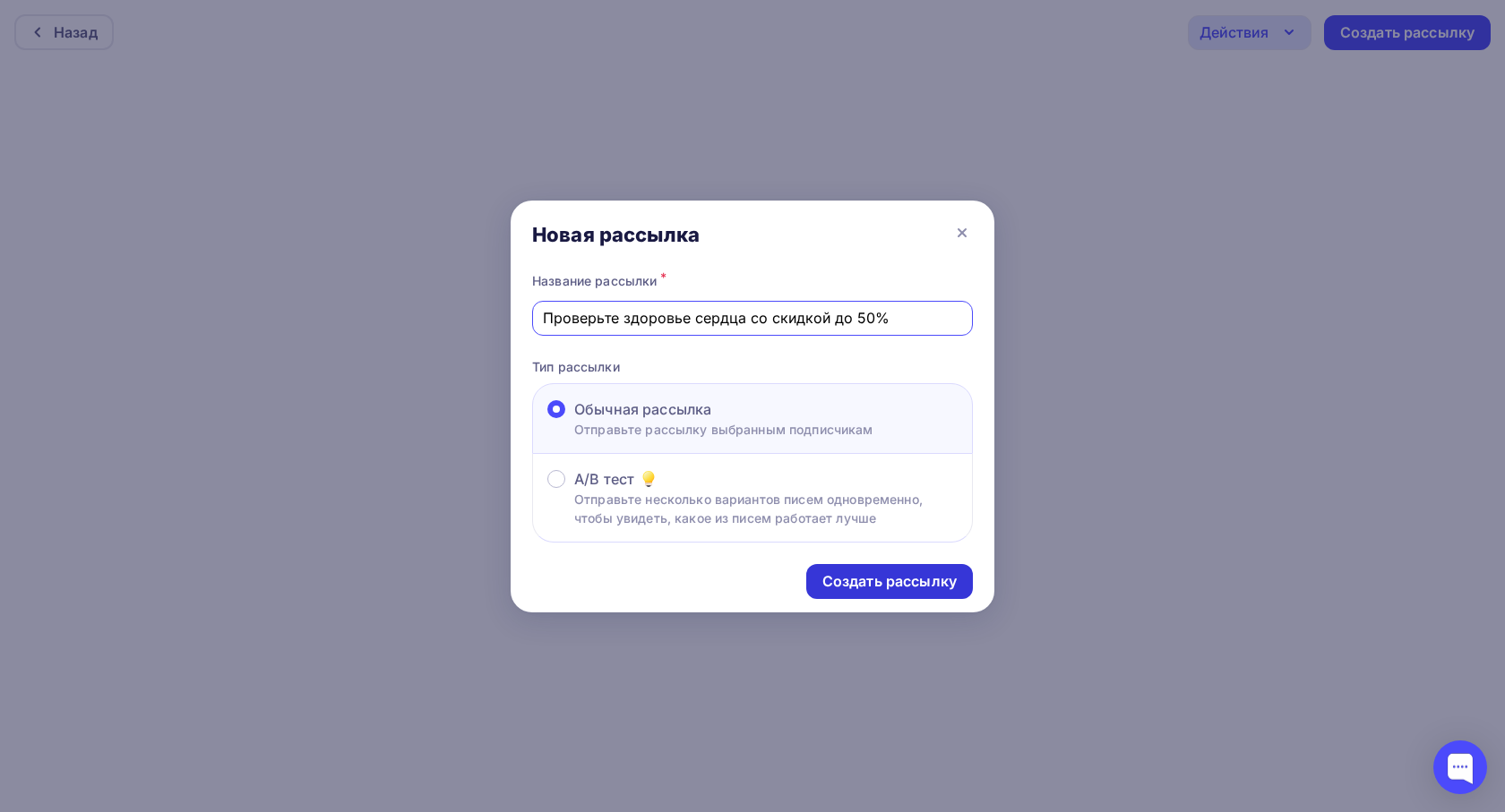
type input "Проверьте здоровье сердца со скидкой до 50%"
click at [890, 576] on div "Создать рассылку" at bounding box center [890, 582] width 134 height 21
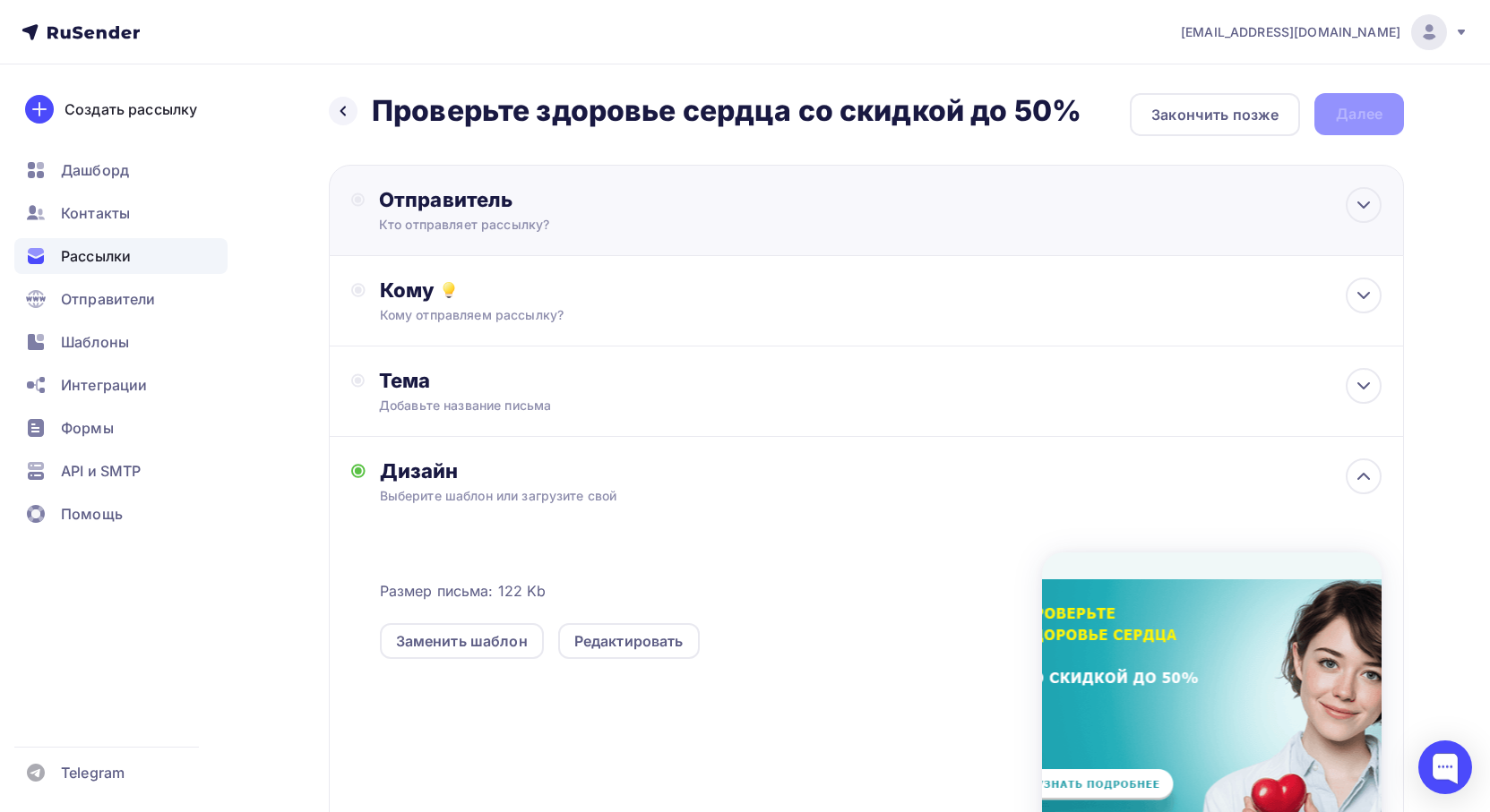
click at [737, 217] on div "Отправитель Кто отправляет рассылку? Email * [EMAIL_ADDRESS][DOMAIN_NAME] [EMAI…" at bounding box center [573, 209] width 388 height 46
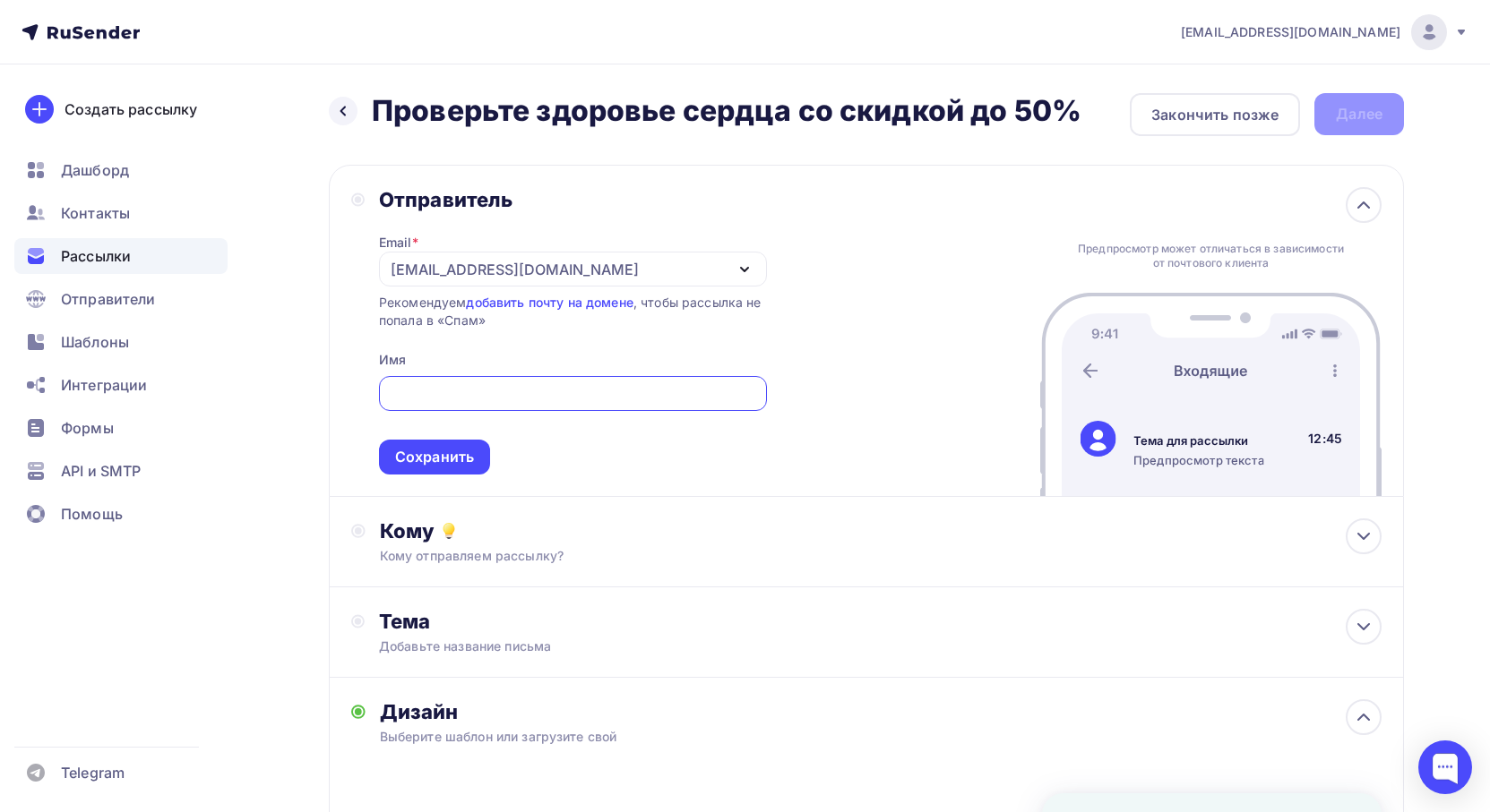
click at [596, 268] on div "[EMAIL_ADDRESS][DOMAIN_NAME]" at bounding box center [573, 269] width 388 height 35
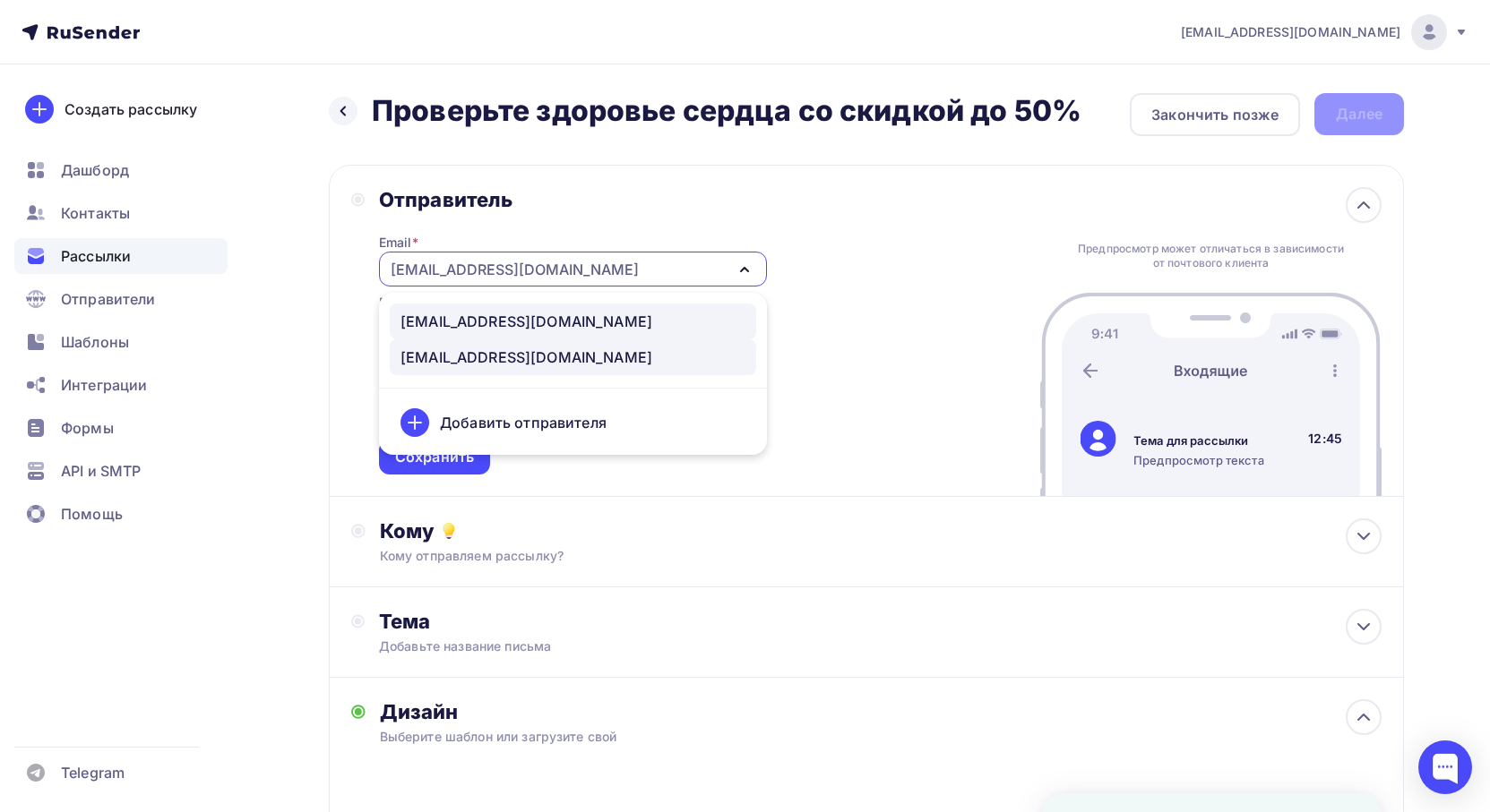
click at [544, 318] on div "[EMAIL_ADDRESS][DOMAIN_NAME]" at bounding box center [526, 321] width 252 height 22
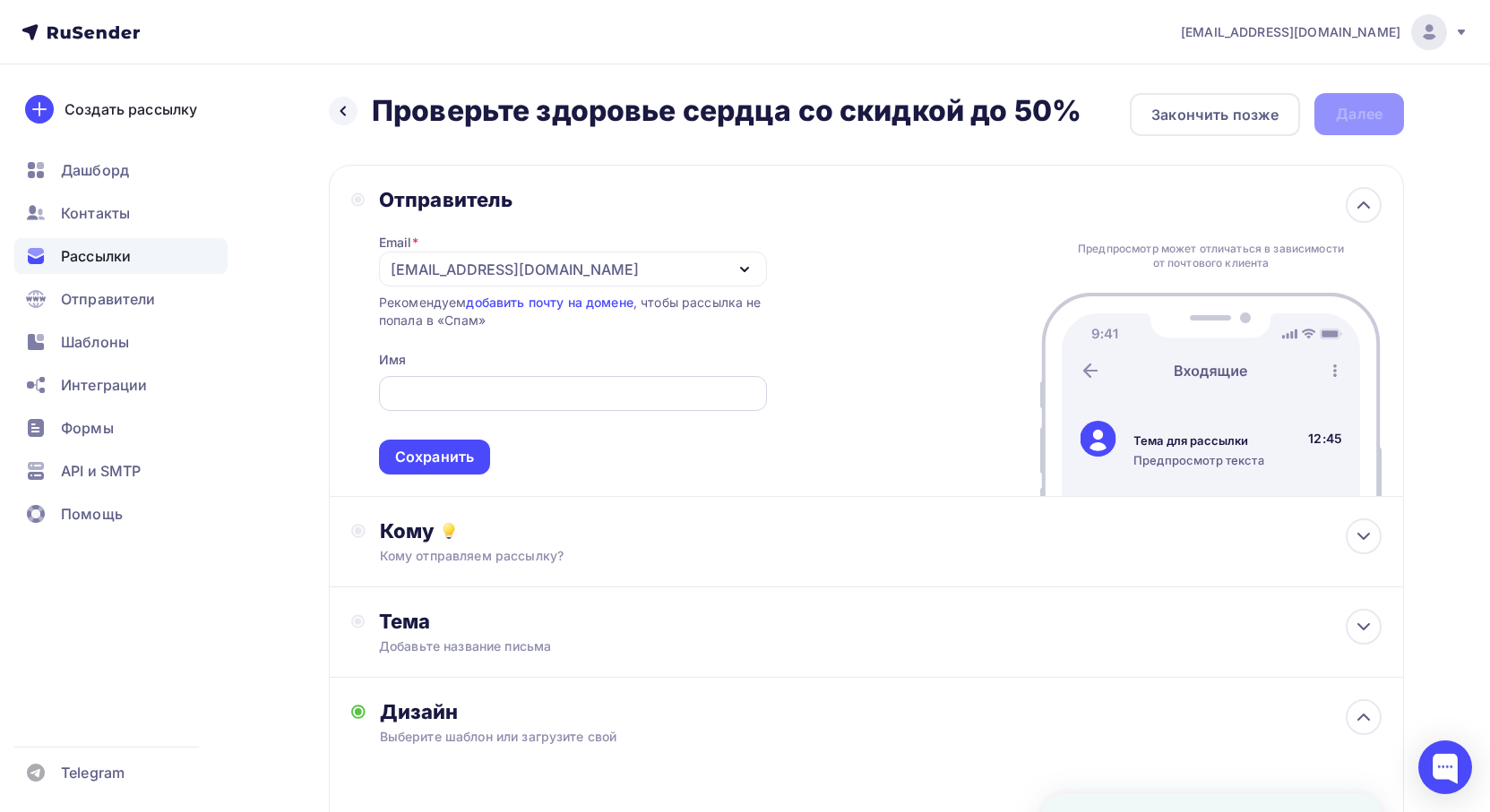
click at [499, 397] on input "text" at bounding box center [572, 393] width 367 height 22
type input "клиника "СЕМЕЙНАЯ""
click at [433, 458] on div "Сохранить" at bounding box center [435, 457] width 79 height 21
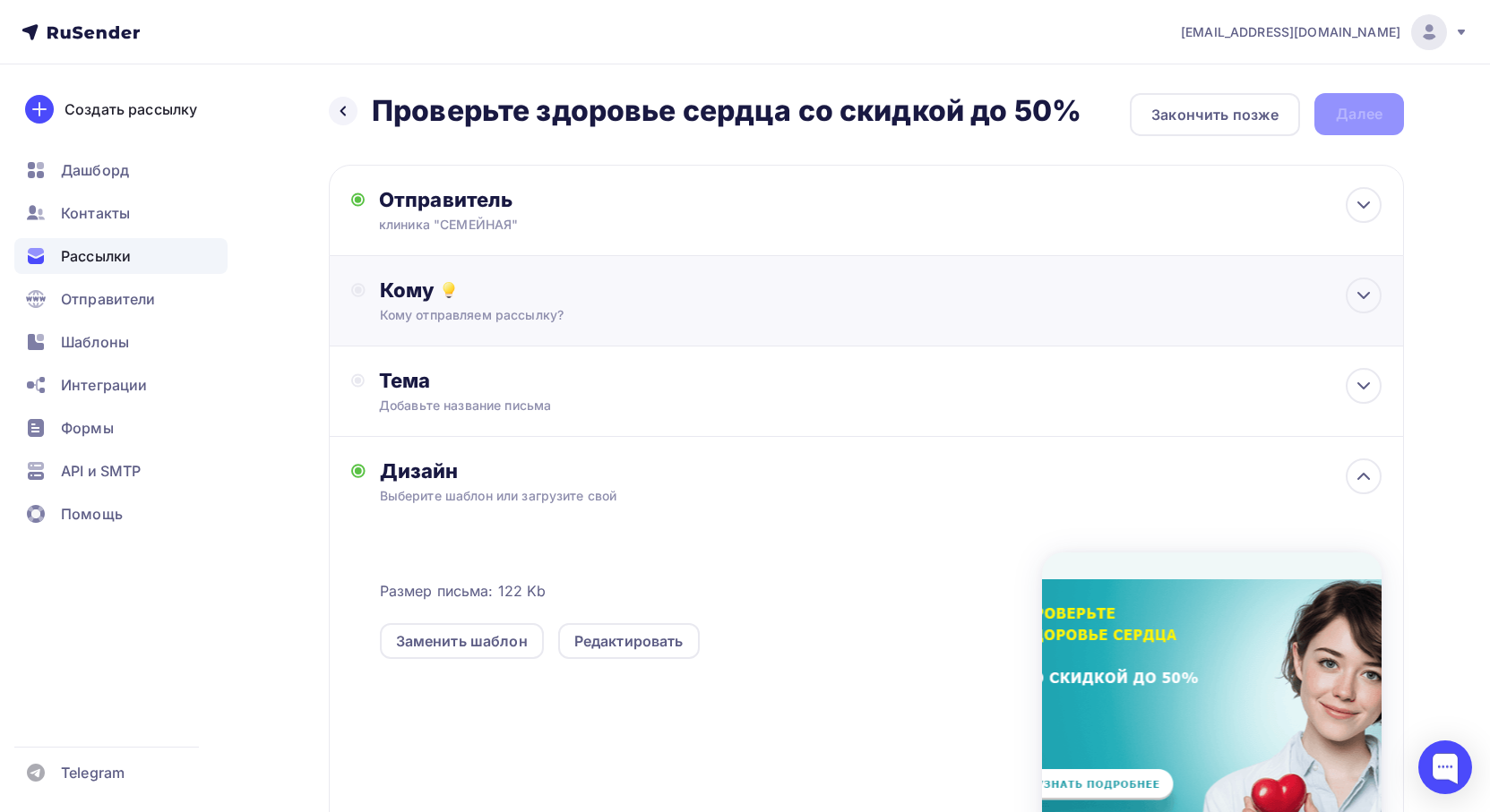
click at [546, 296] on div "Кому" at bounding box center [881, 290] width 1002 height 25
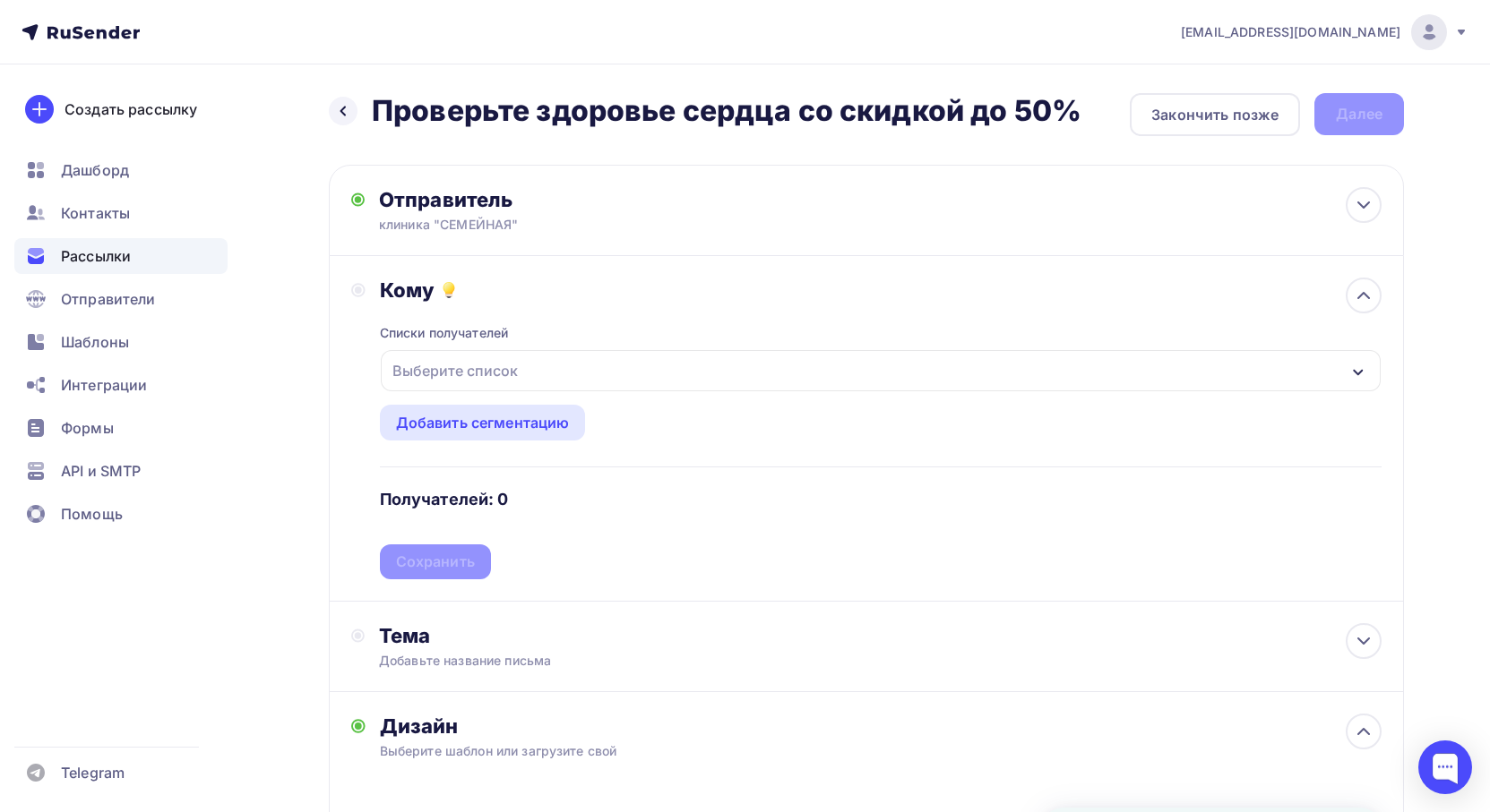
click at [511, 369] on div "Выберите список" at bounding box center [455, 371] width 140 height 32
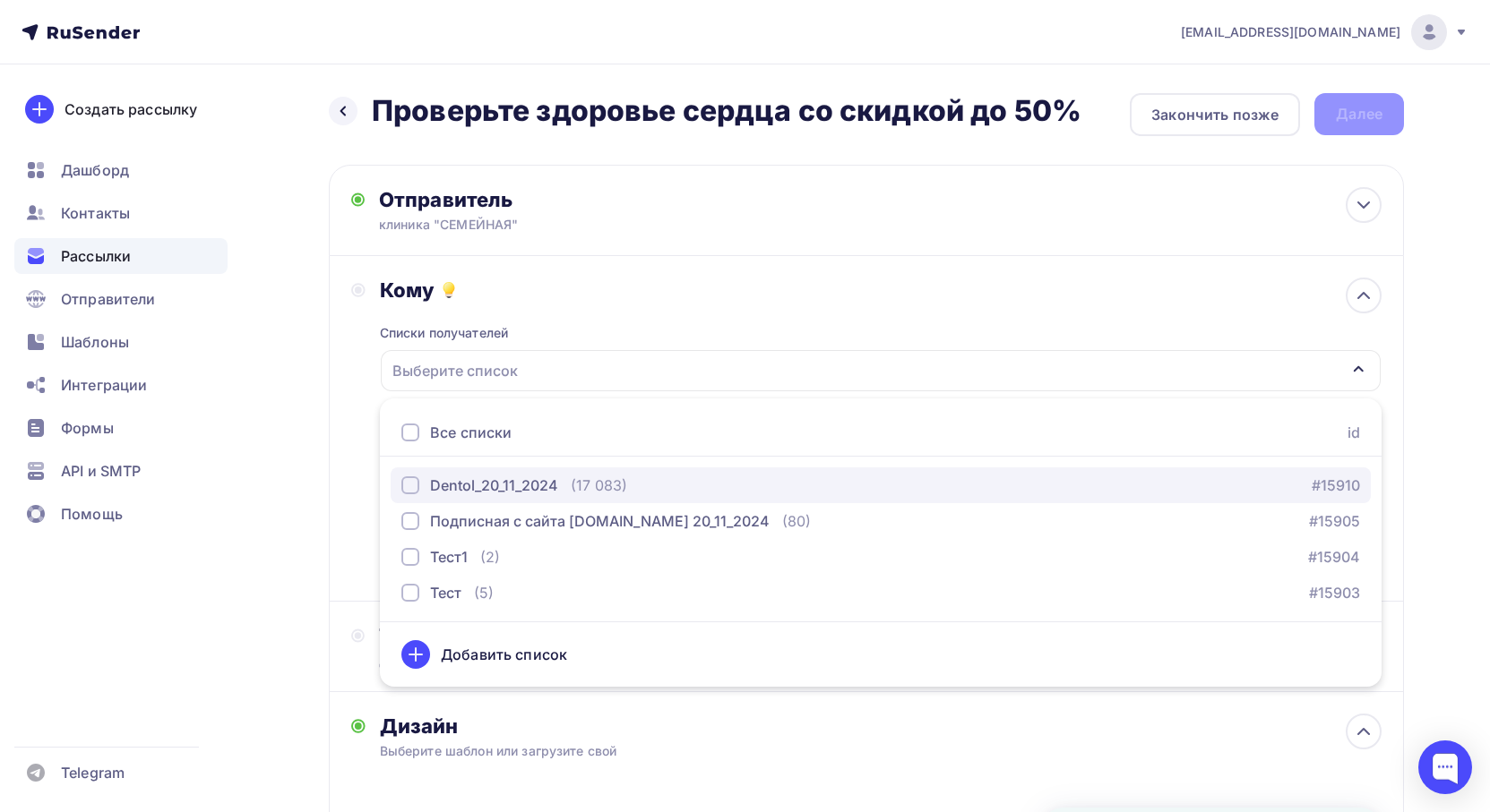
click at [599, 488] on div "(17 083)" at bounding box center [599, 485] width 57 height 22
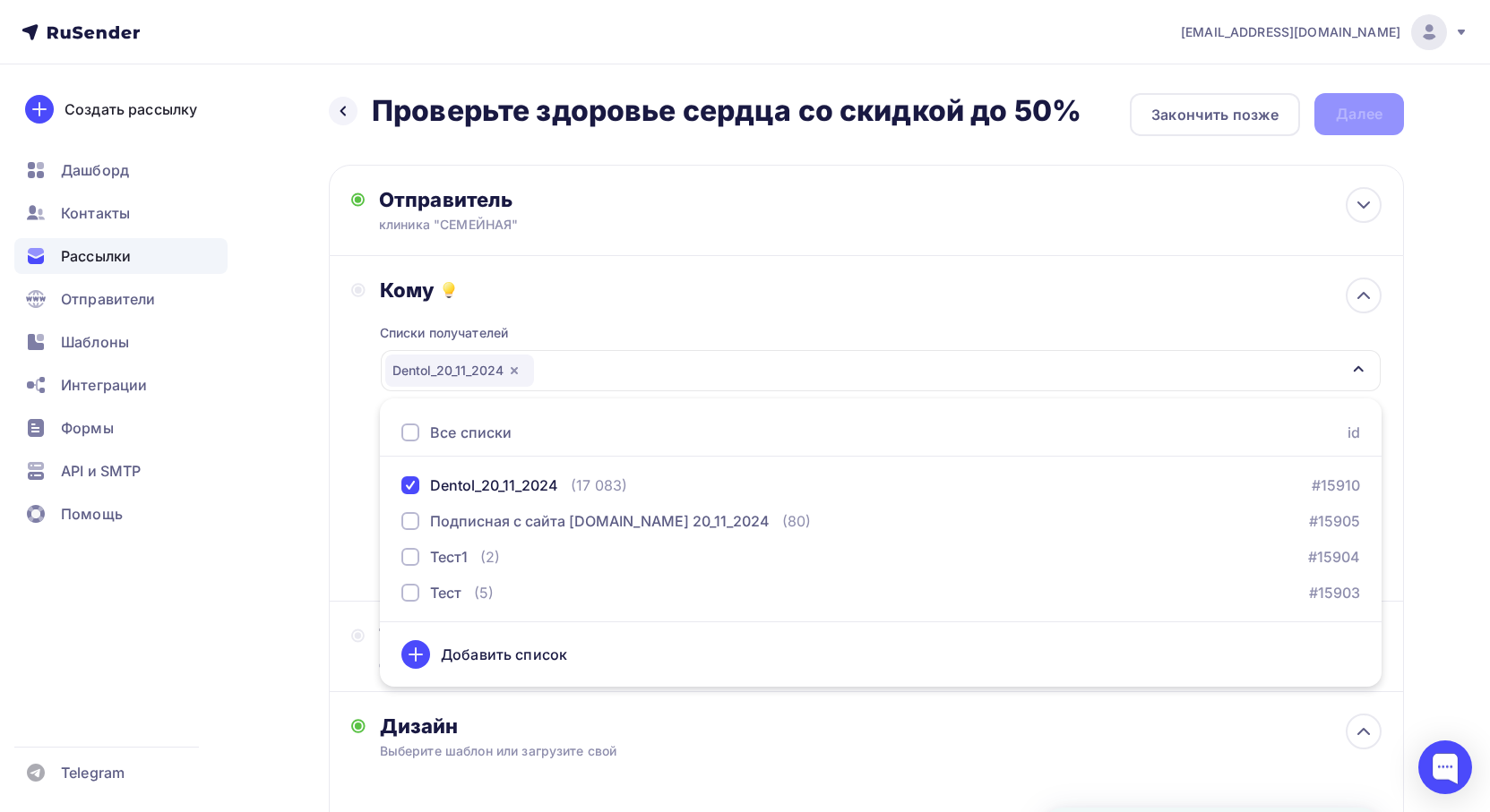
click at [265, 488] on div "Назад Проверьте здоровье сердца со скидкой до 50% Проверьте здоровье сердца со …" at bounding box center [745, 679] width 1468 height 1230
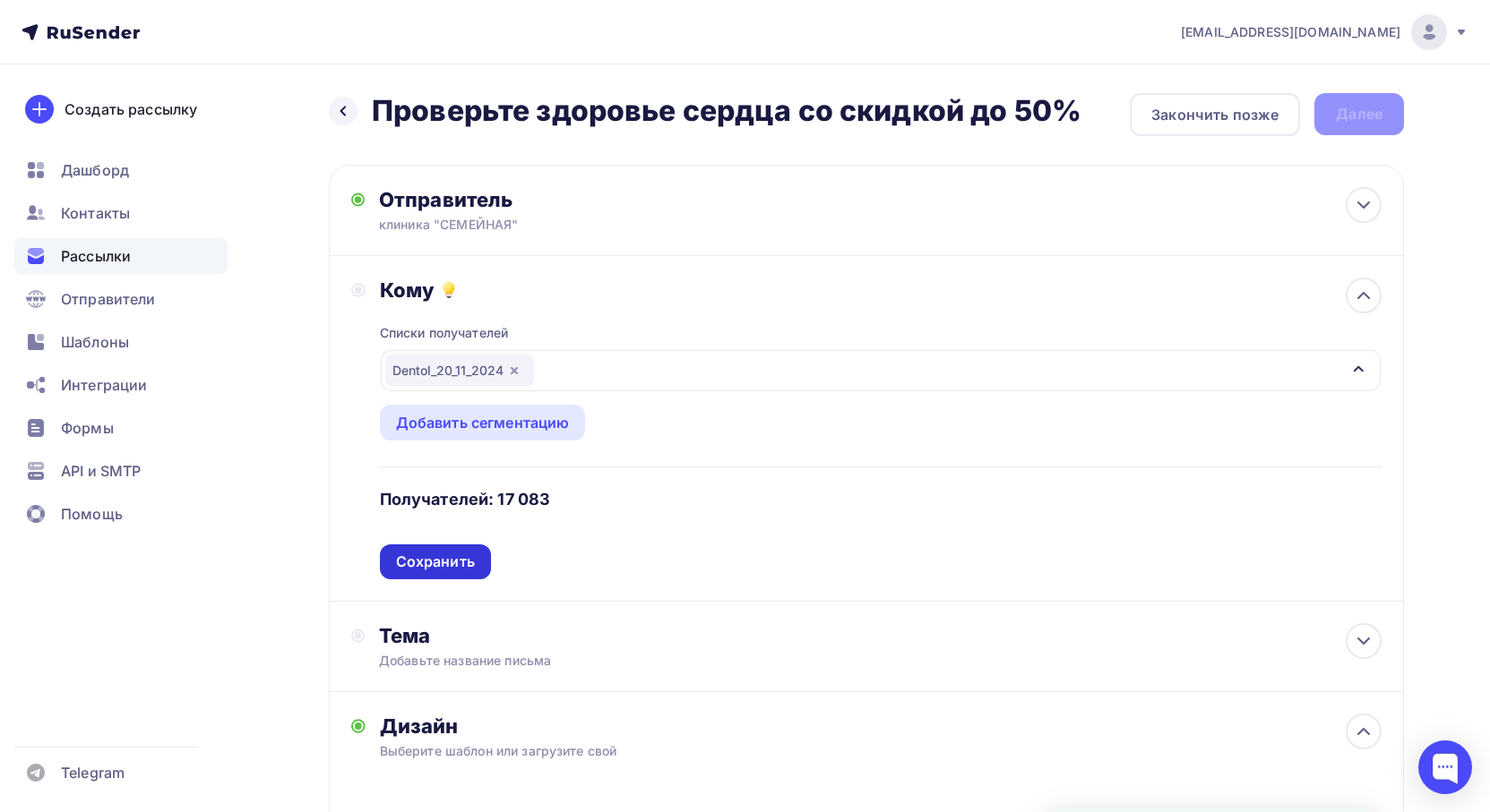
click at [431, 565] on div "Сохранить" at bounding box center [436, 562] width 79 height 21
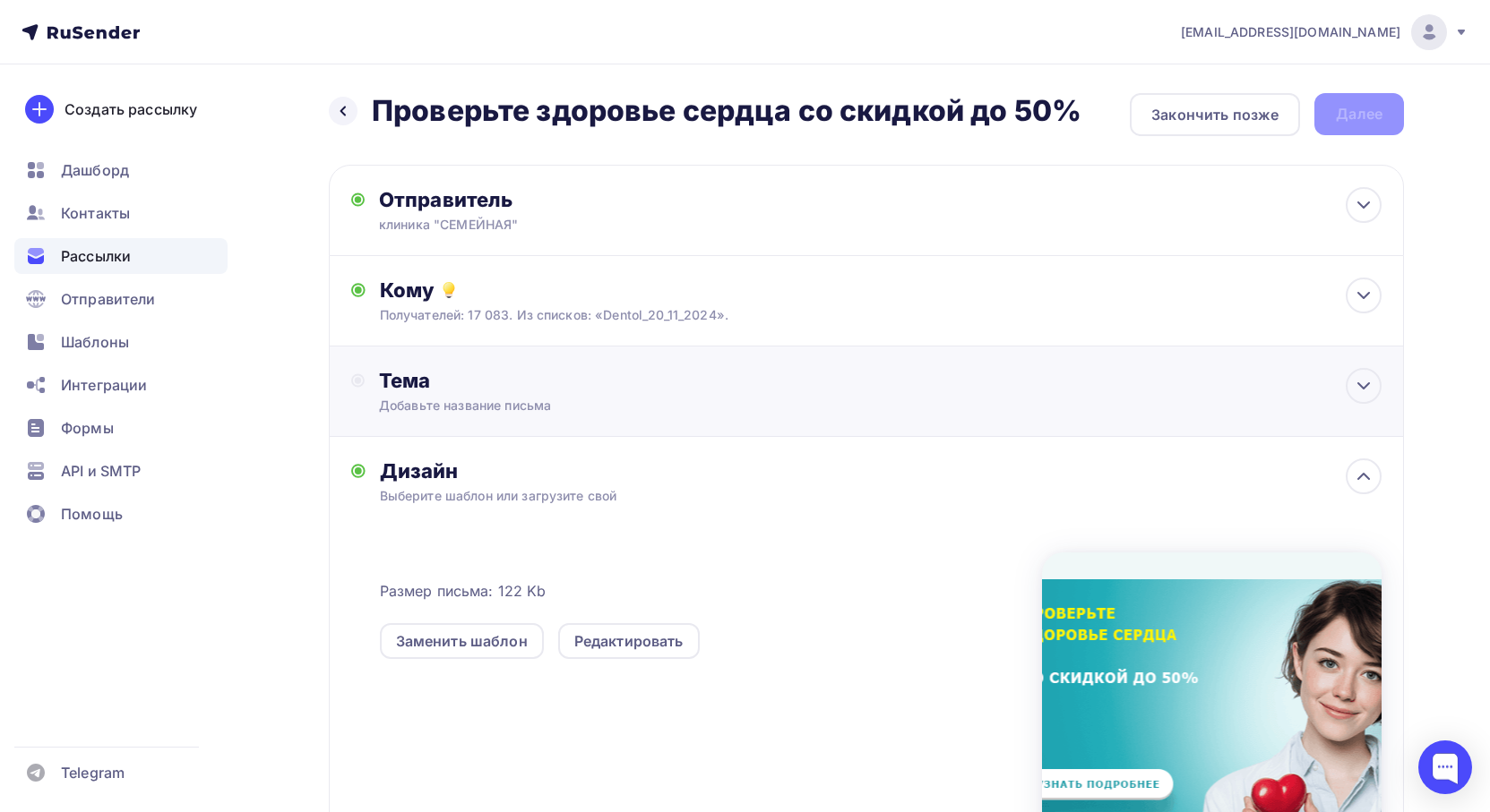
click at [612, 379] on div "Тема" at bounding box center [556, 380] width 354 height 25
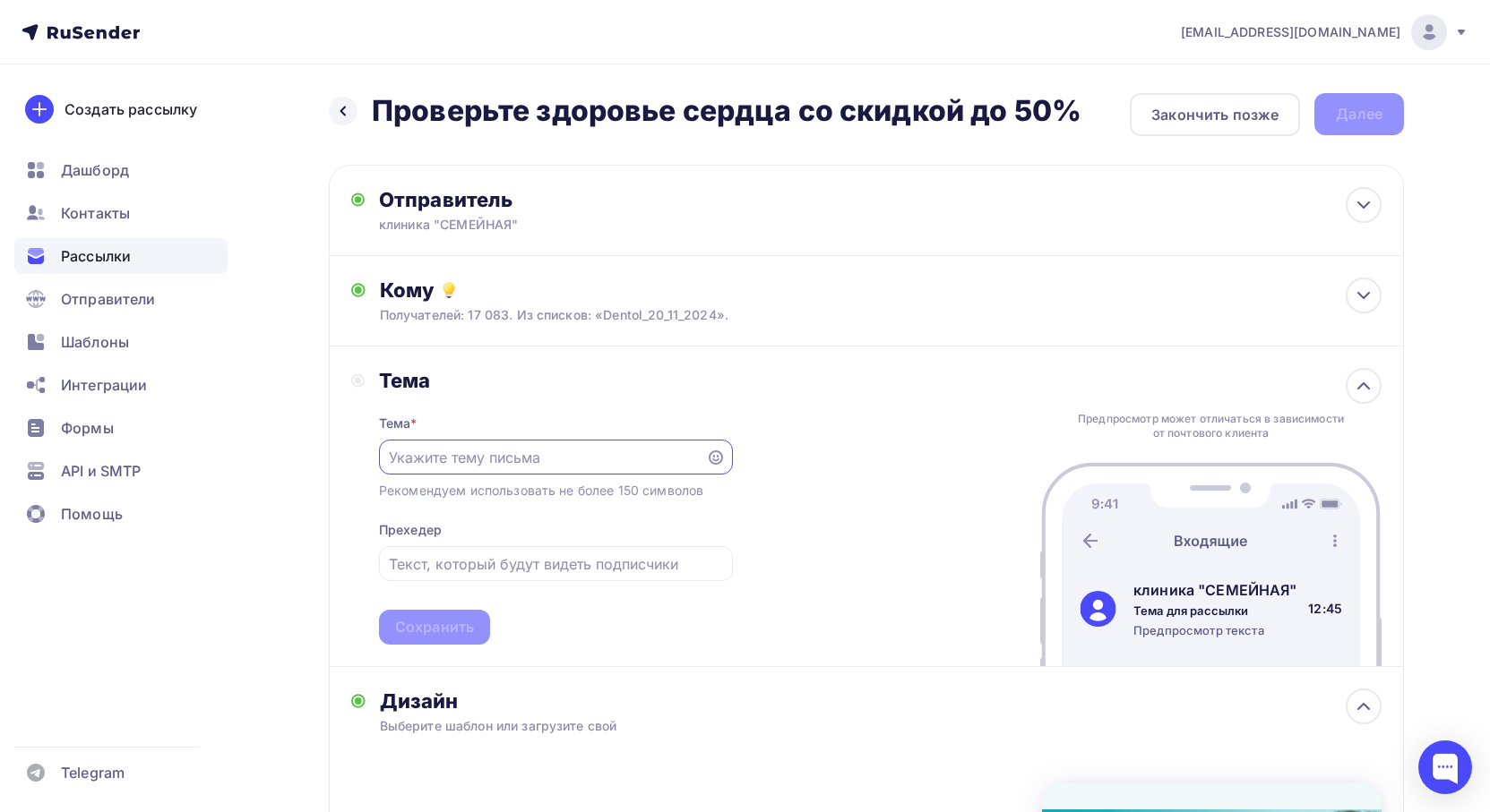
paste input "Проверьте здоровье сердца со скидкой до 50%"
click at [719, 459] on icon at bounding box center [715, 457] width 14 height 14
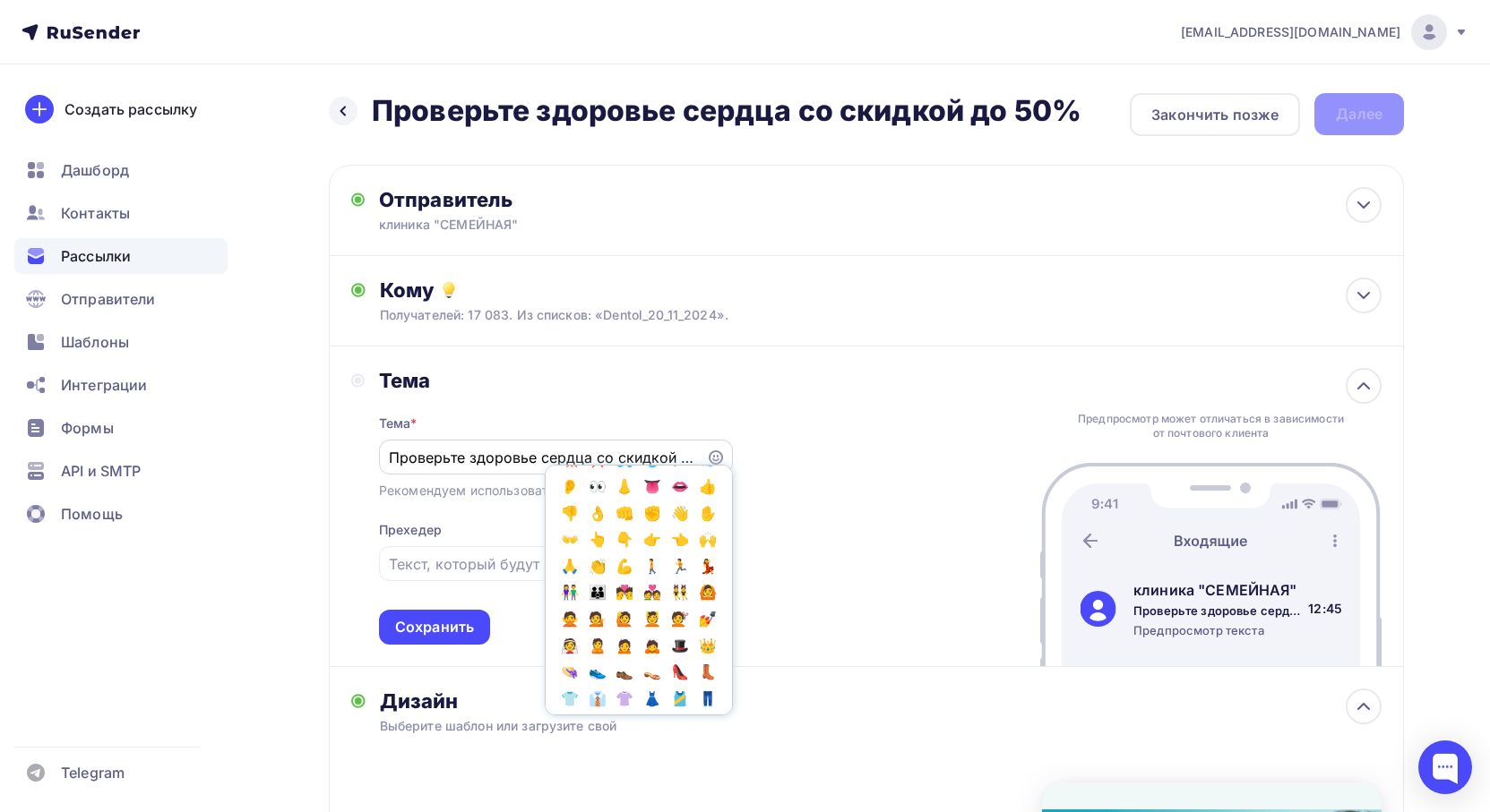
scroll to position [627, 0]
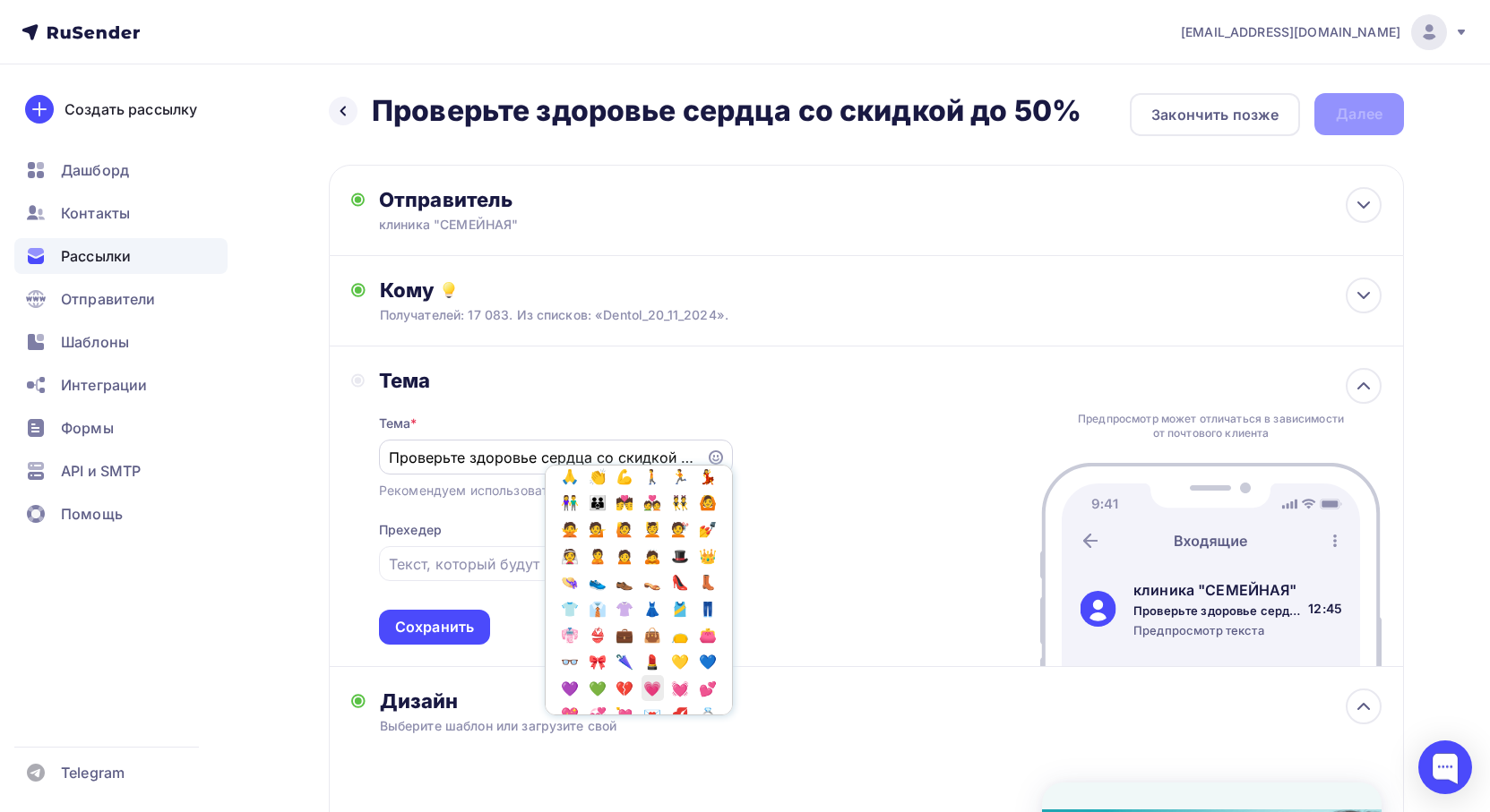
click at [642, 675] on span "💗" at bounding box center [653, 688] width 24 height 26
type input "Проверьте здоровье сердца со скидкой до 50% 💗"
click at [804, 543] on div "Тема Тема * Проверьте здоровье сердца со скидкой до 50% 💗 Популярное 👍 👎 😭 😕 😐 …" at bounding box center [865, 506] width 1075 height 321
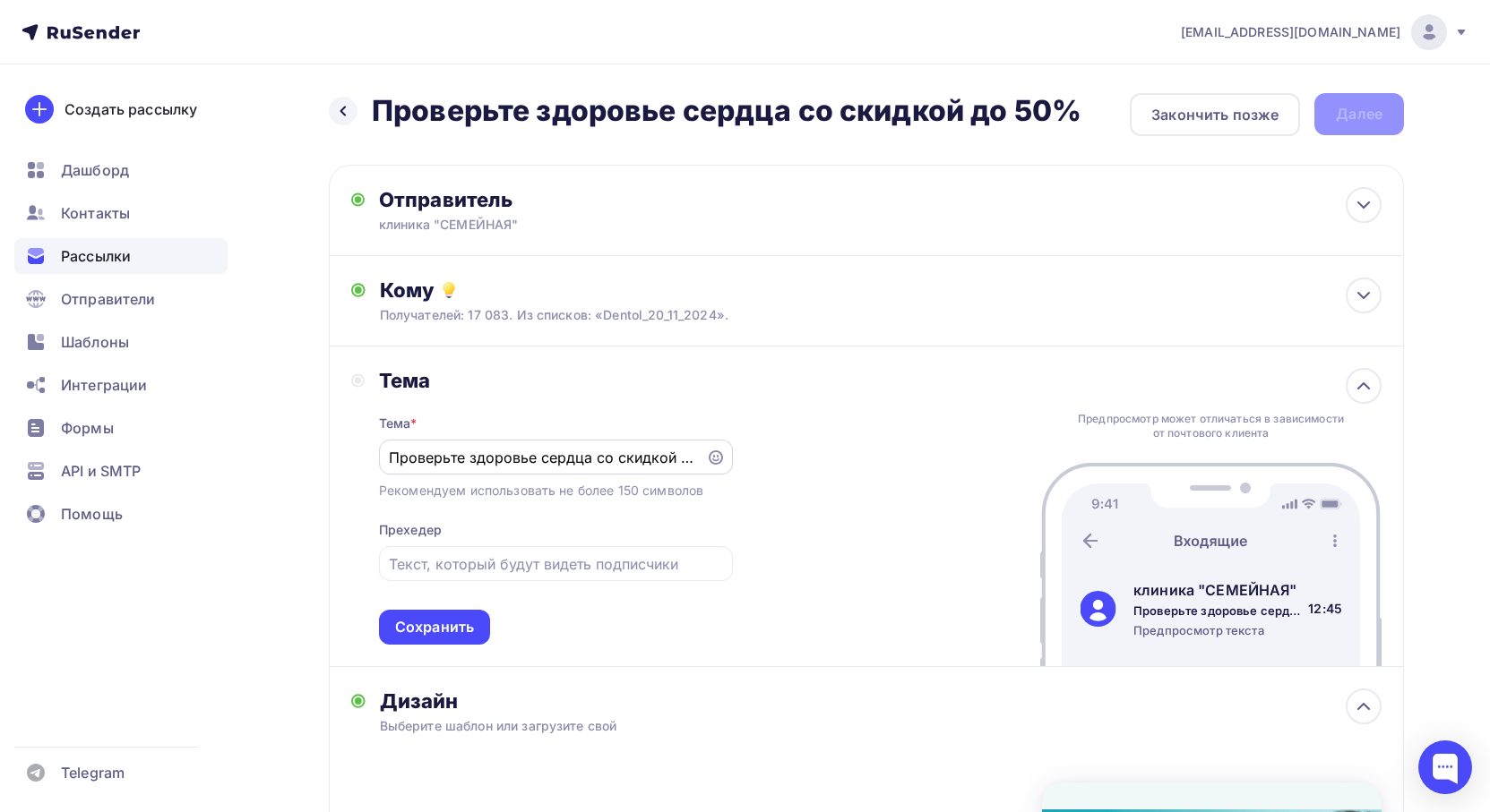
click at [647, 459] on input "Проверьте здоровье сердца со скидкой до 50% 💗" at bounding box center [542, 457] width 307 height 22
drag, startPoint x: 647, startPoint y: 459, endPoint x: 693, endPoint y: 459, distance: 46.0
click at [693, 459] on input "Проверьте здоровье сердца со скидкой до 50% 💗" at bounding box center [542, 457] width 307 height 22
click at [677, 460] on input "Проверьте здоровье сердца со скидкой до 50% 💗" at bounding box center [542, 457] width 307 height 22
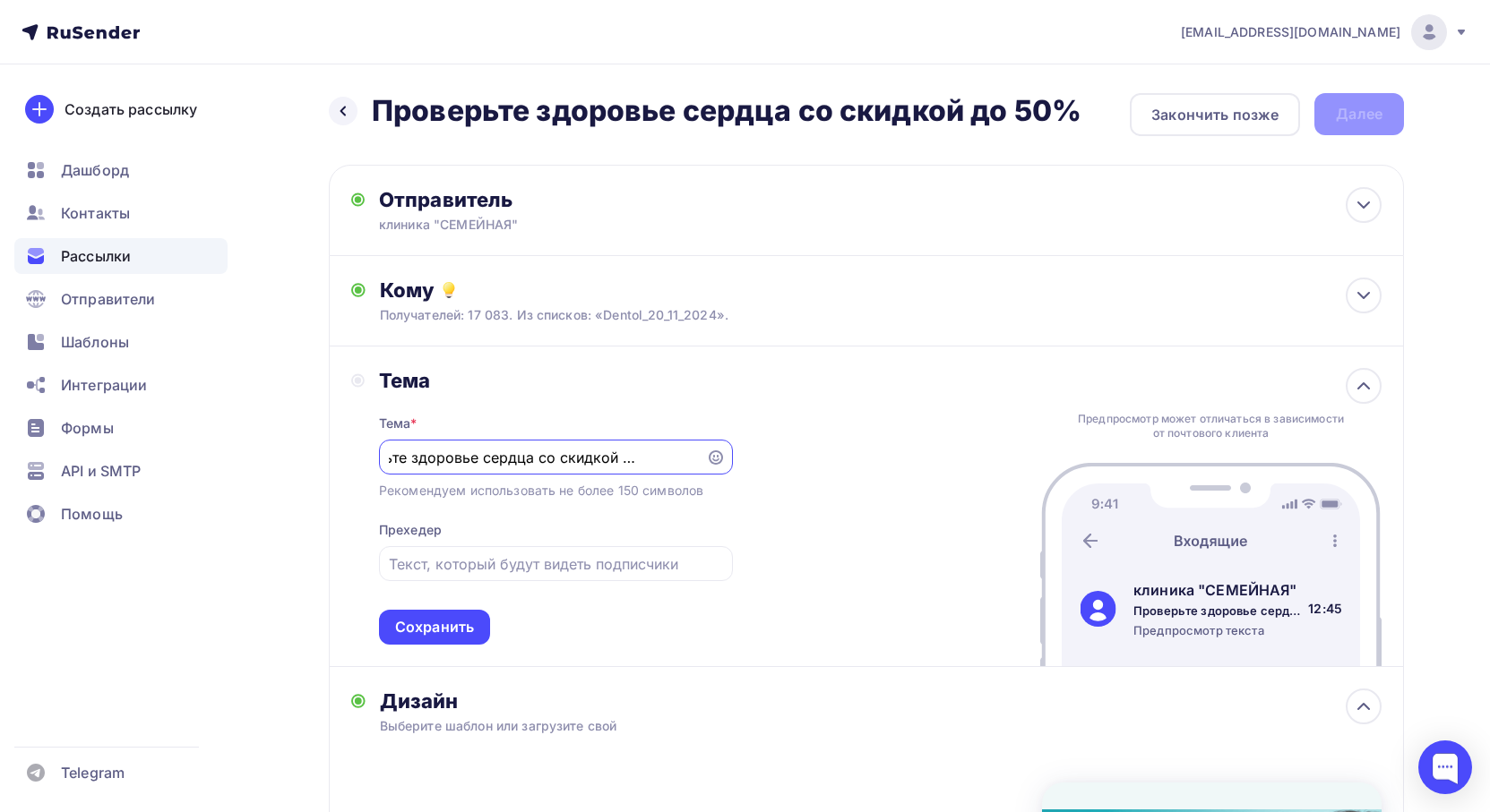
scroll to position [0, 0]
click at [540, 564] on input "text" at bounding box center [555, 564] width 333 height 22
paste input "В клинике «Семейная» сейчас действуют два выгодных предложения для заботы о сер…"
type input "В клинике «Семейная» сейчас действуют два выгодных предложения для заботы о сер…"
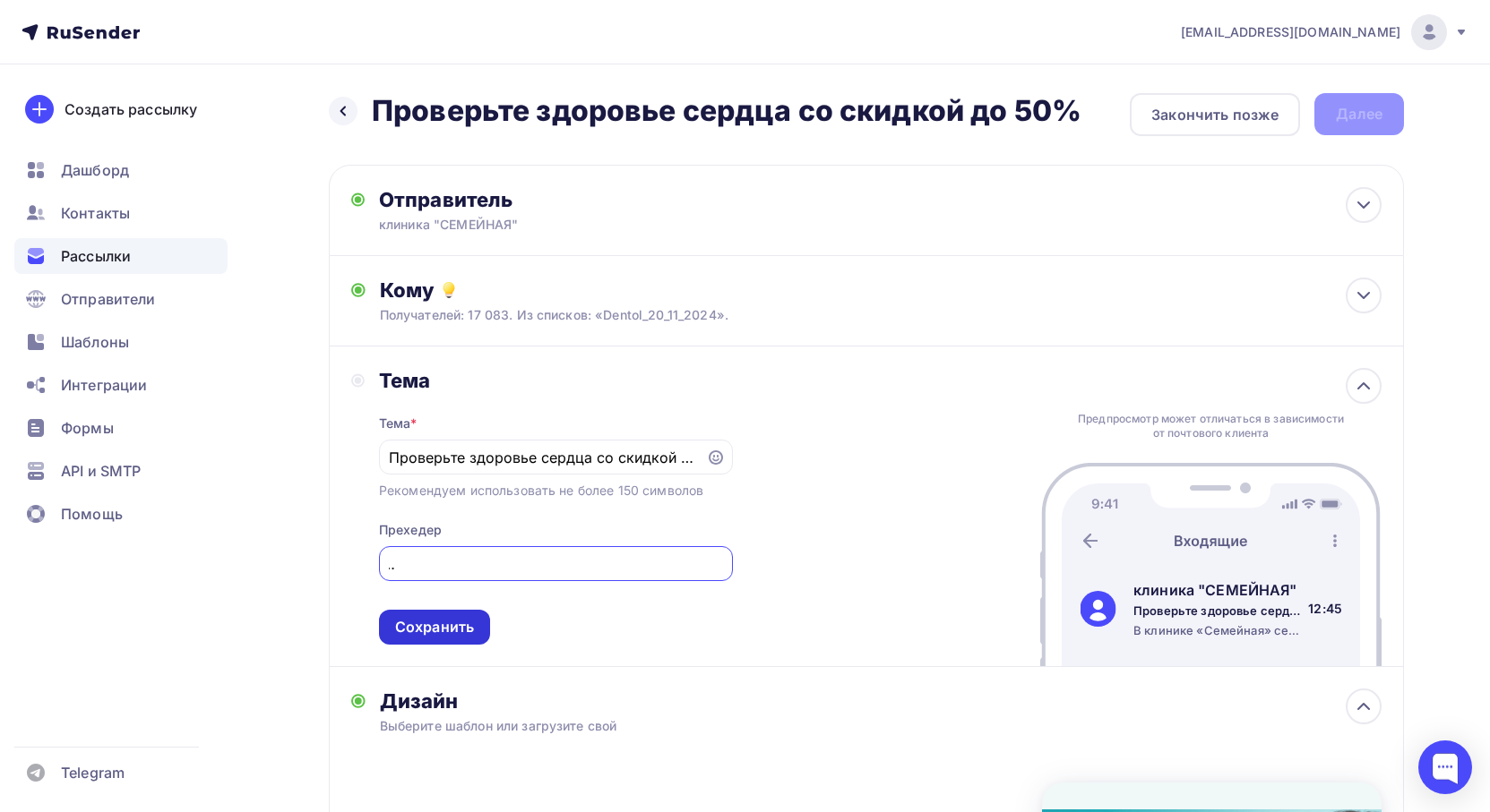
click at [451, 630] on div "Сохранить" at bounding box center [435, 627] width 79 height 21
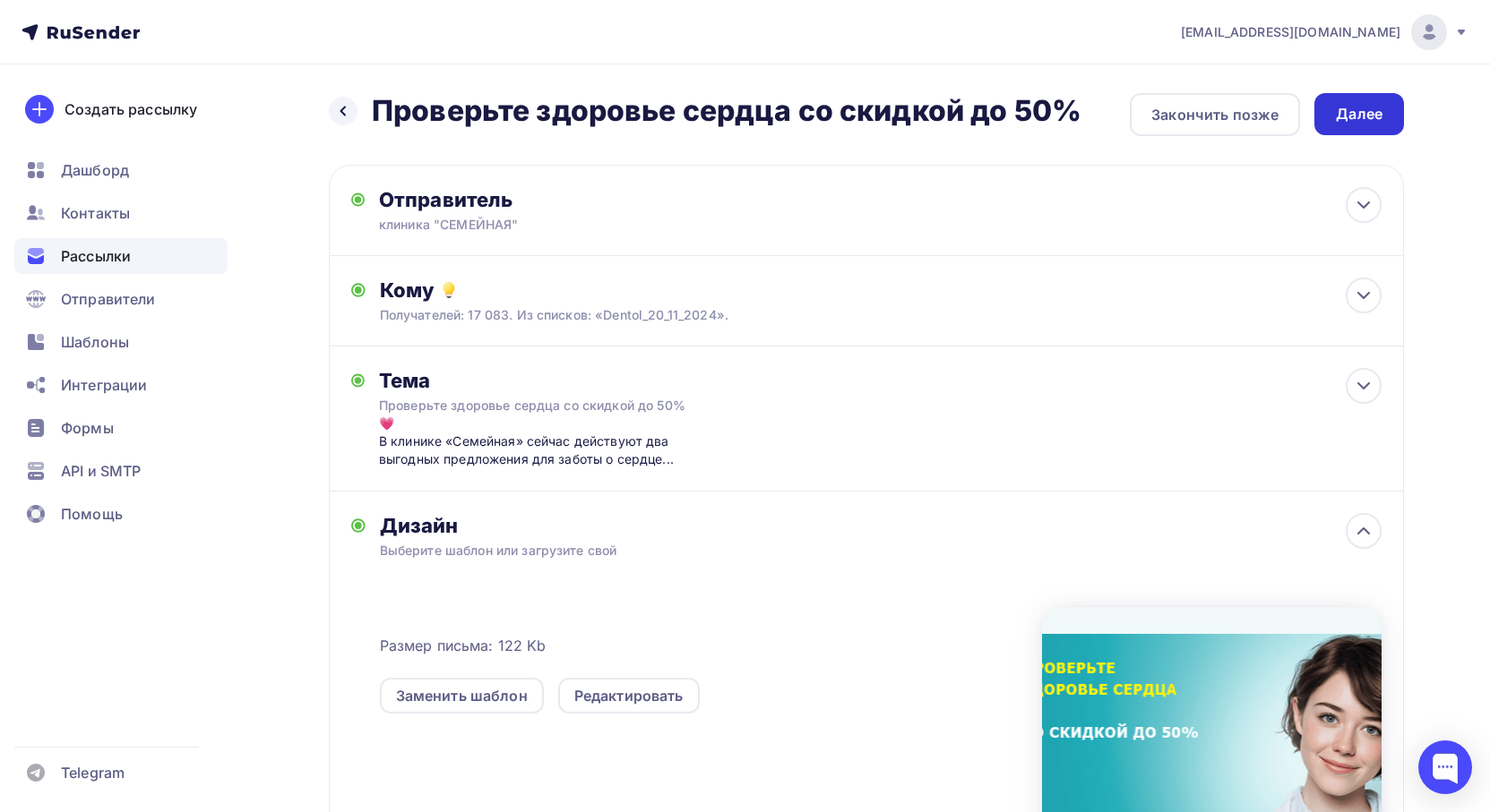
click at [1358, 124] on div "Далее" at bounding box center [1359, 114] width 46 height 21
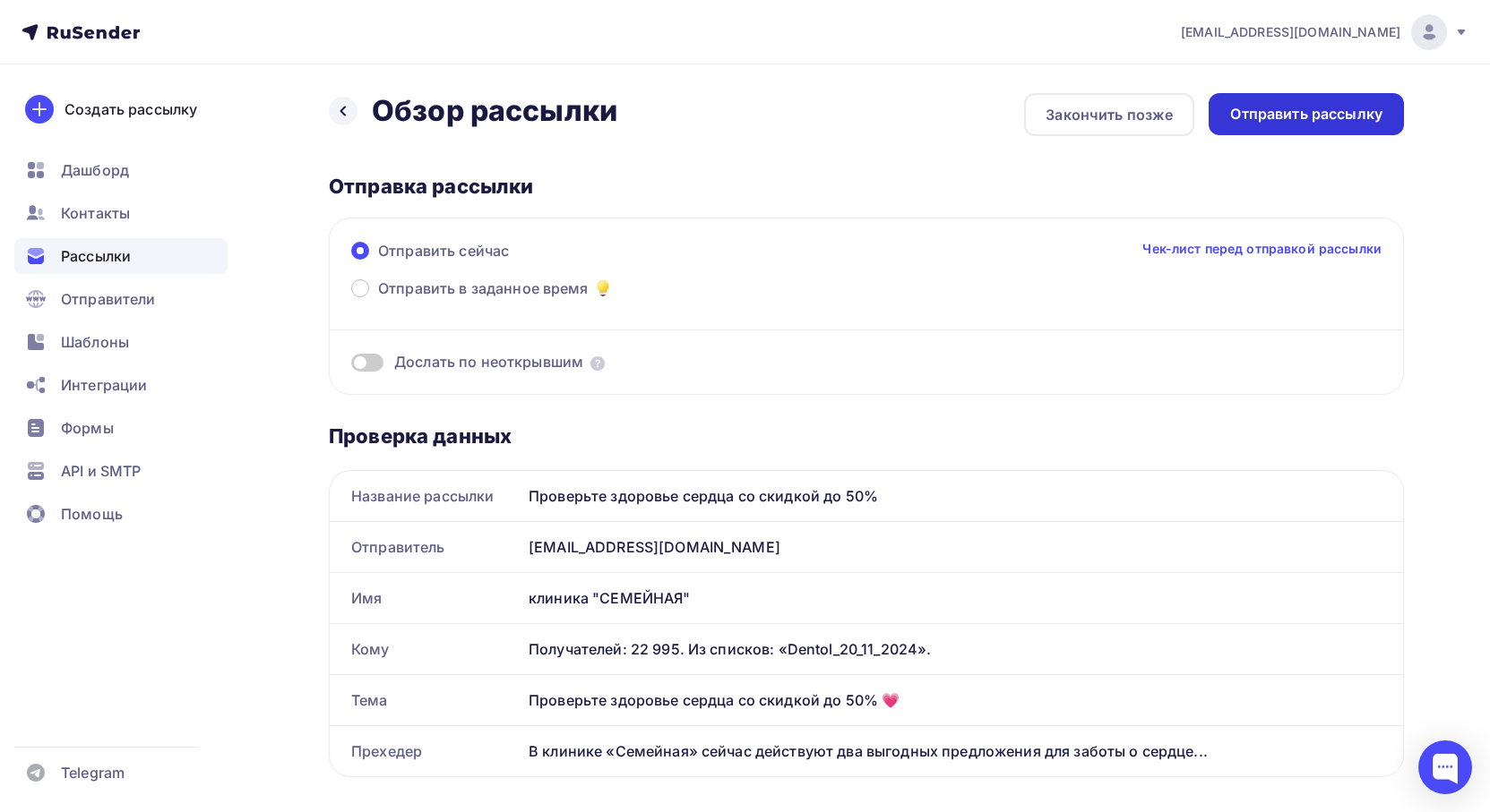
click at [1275, 123] on div "Отправить рассылку" at bounding box center [1306, 114] width 152 height 21
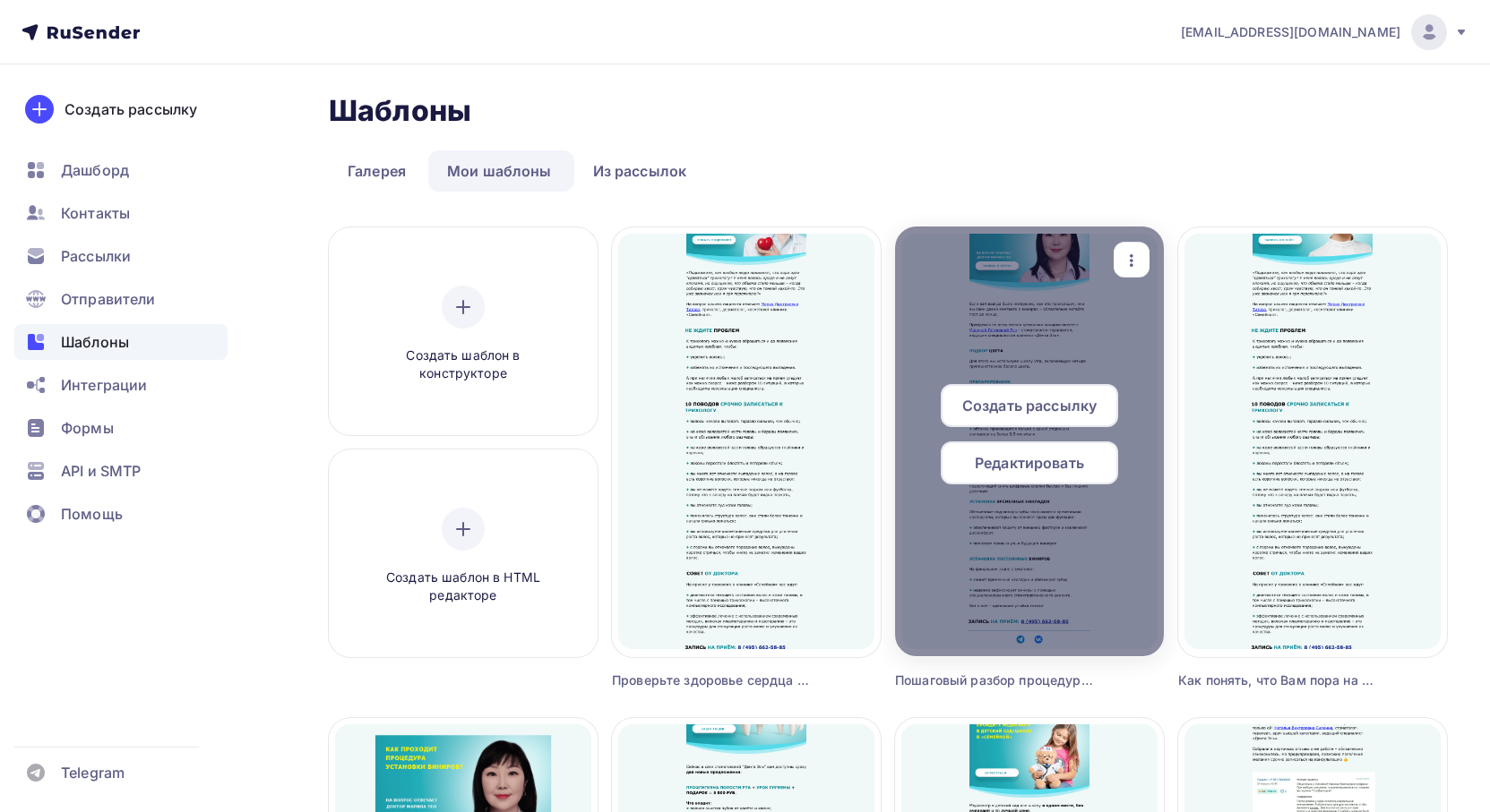
scroll to position [896, 0]
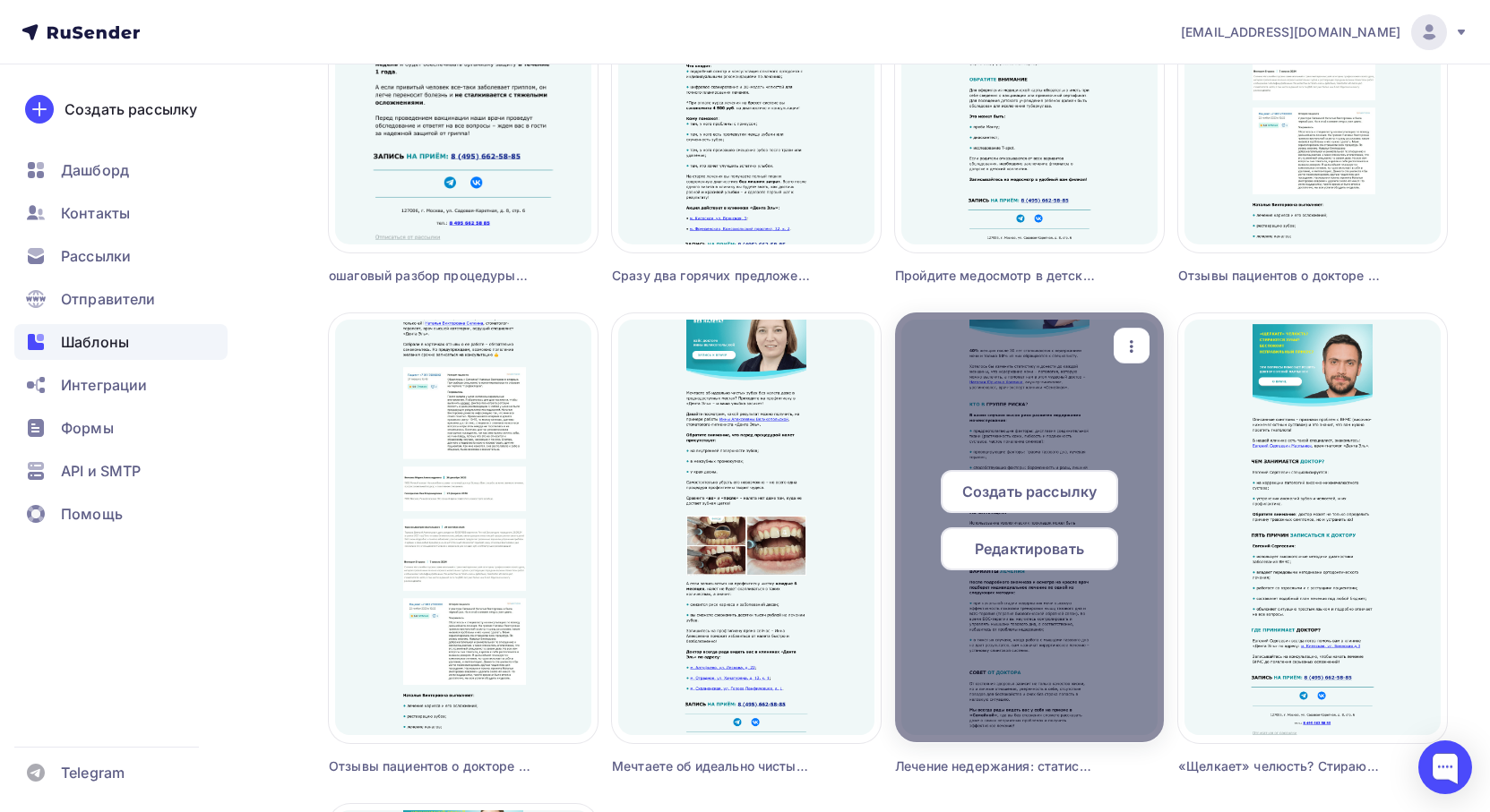
click at [1015, 550] on span "Редактировать" at bounding box center [1030, 549] width 109 height 22
